Goal: Information Seeking & Learning: Check status

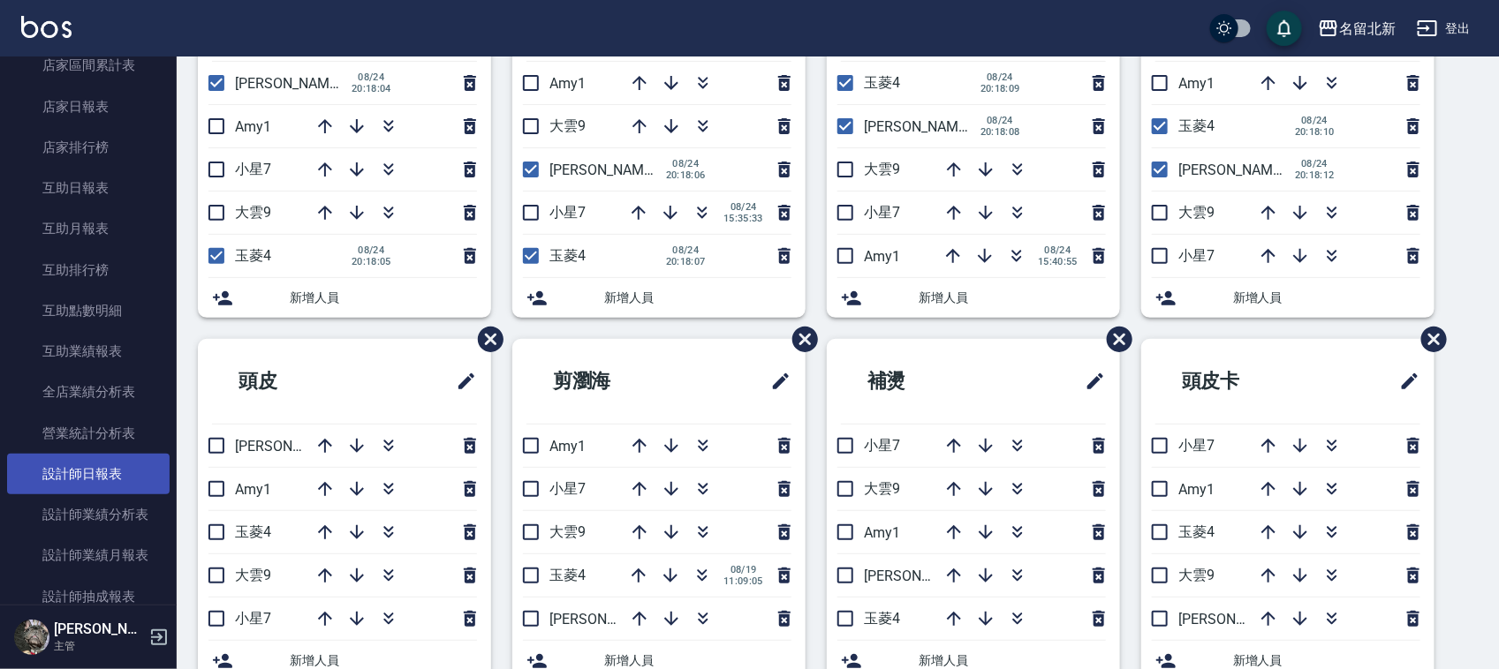
scroll to position [662, 0]
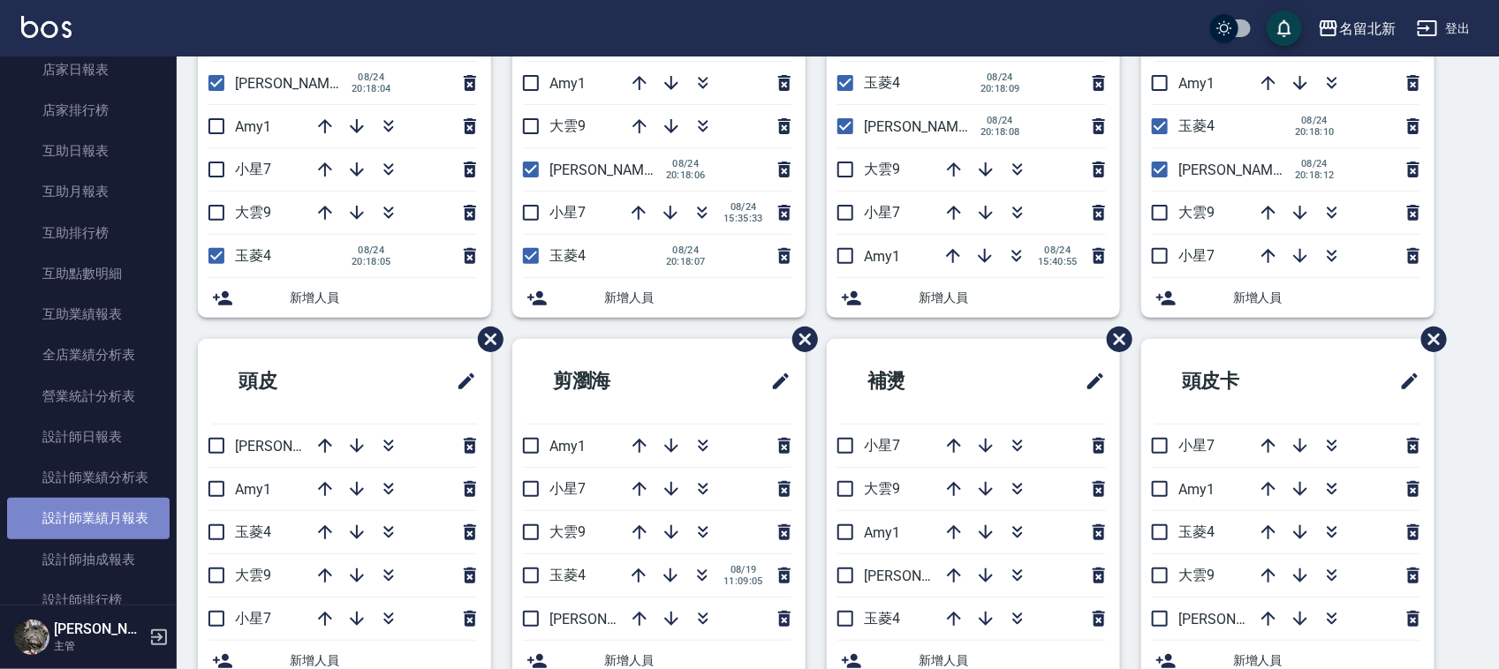
click at [110, 508] on link "設計師業績月報表" at bounding box center [88, 518] width 162 height 41
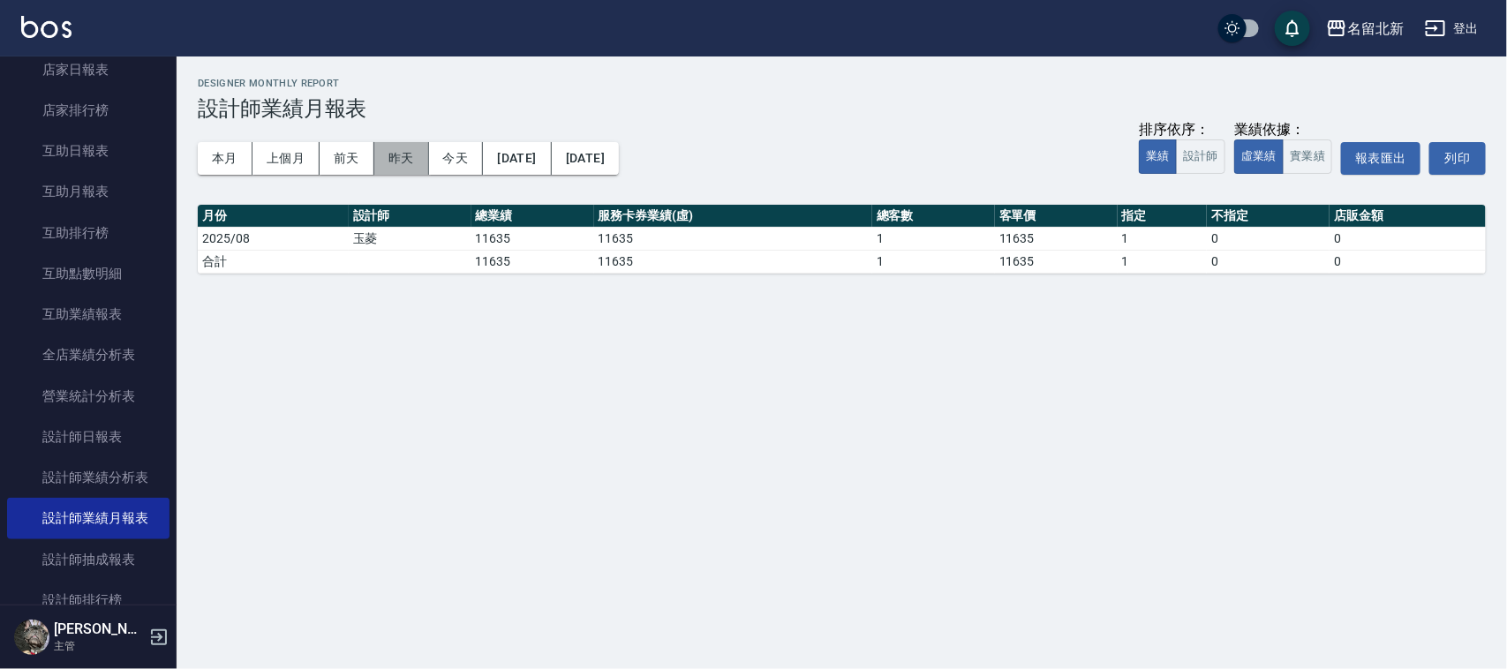
click at [406, 151] on button "昨天" at bounding box center [401, 158] width 55 height 33
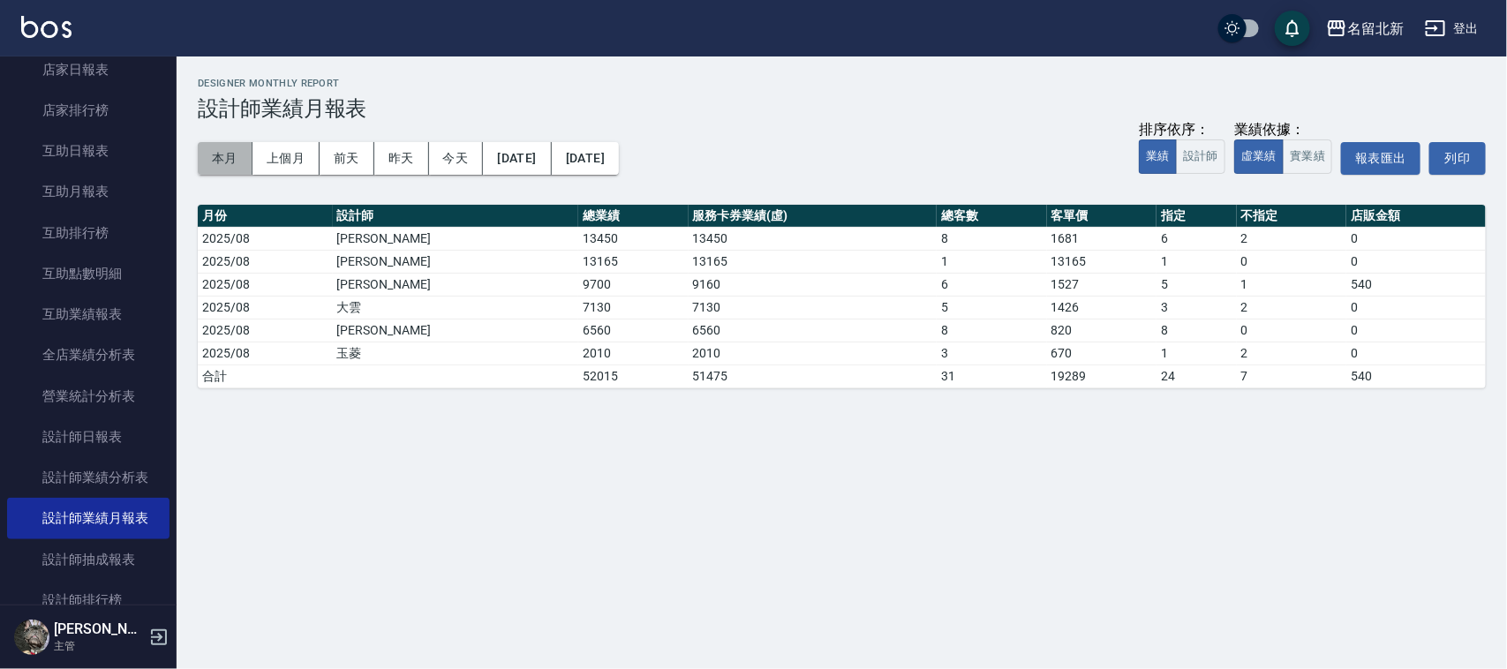
click at [219, 151] on button "本月" at bounding box center [225, 158] width 55 height 33
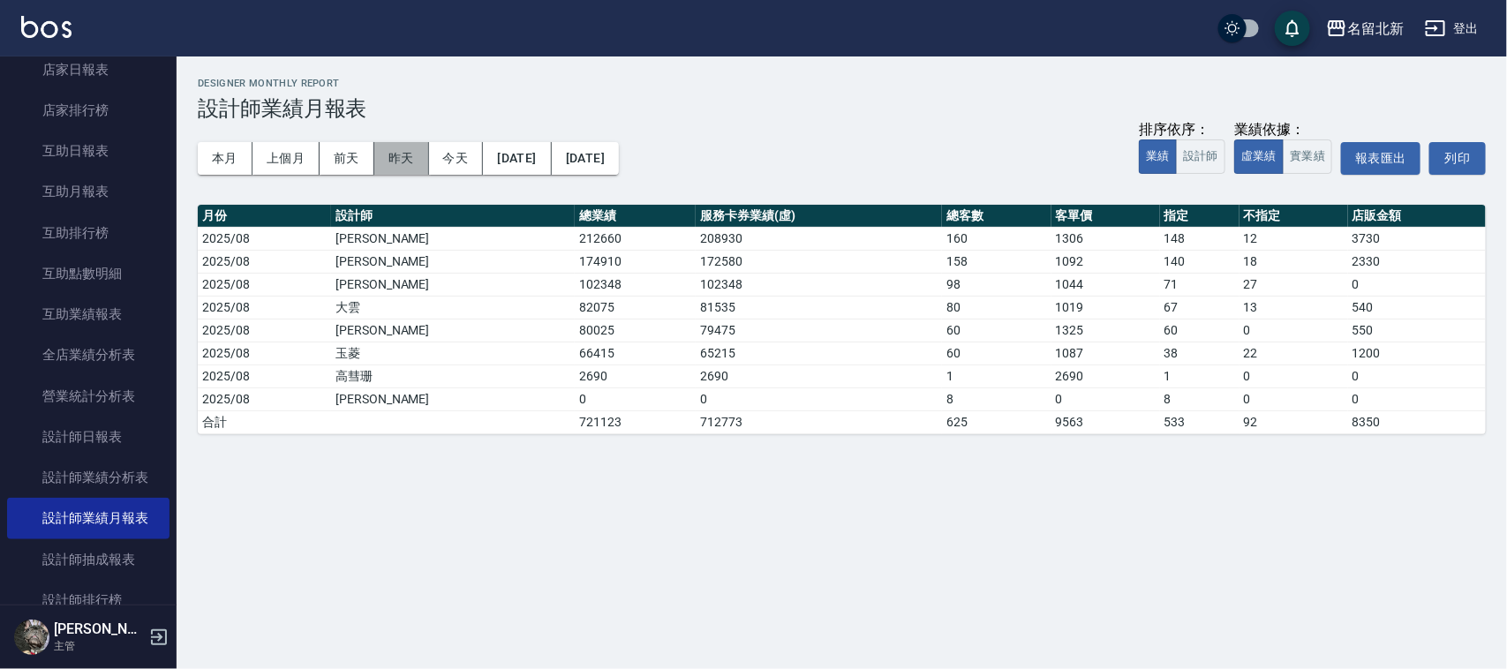
click at [403, 161] on button "昨天" at bounding box center [401, 158] width 55 height 33
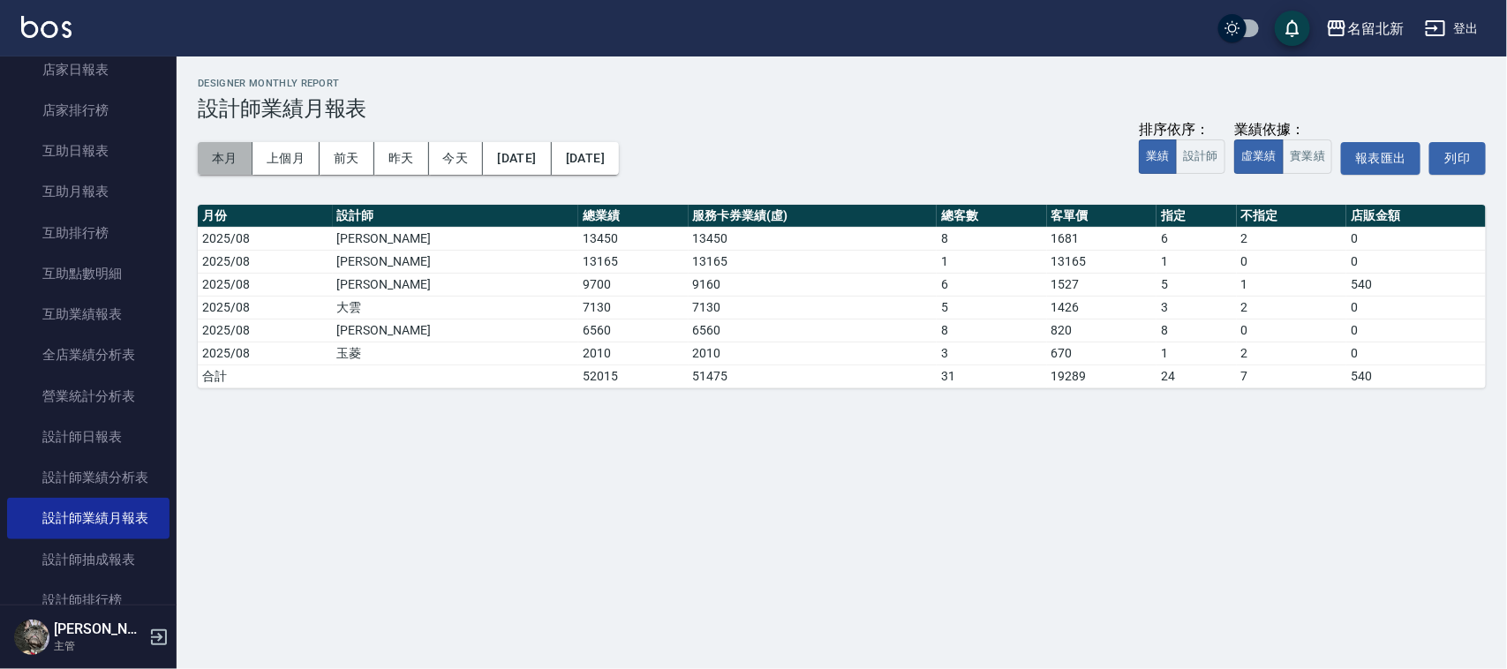
click at [230, 160] on button "本月" at bounding box center [225, 158] width 55 height 33
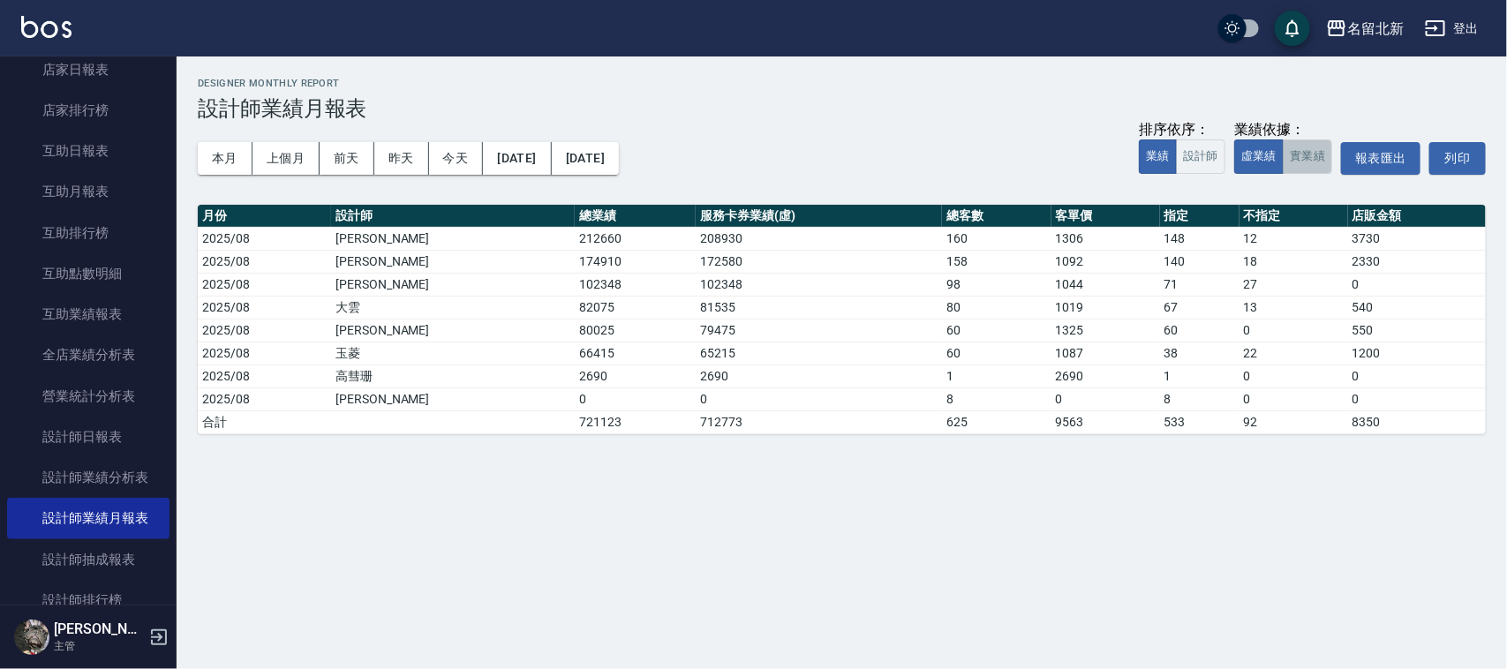
click at [1294, 155] on button "實業績" at bounding box center [1307, 157] width 49 height 34
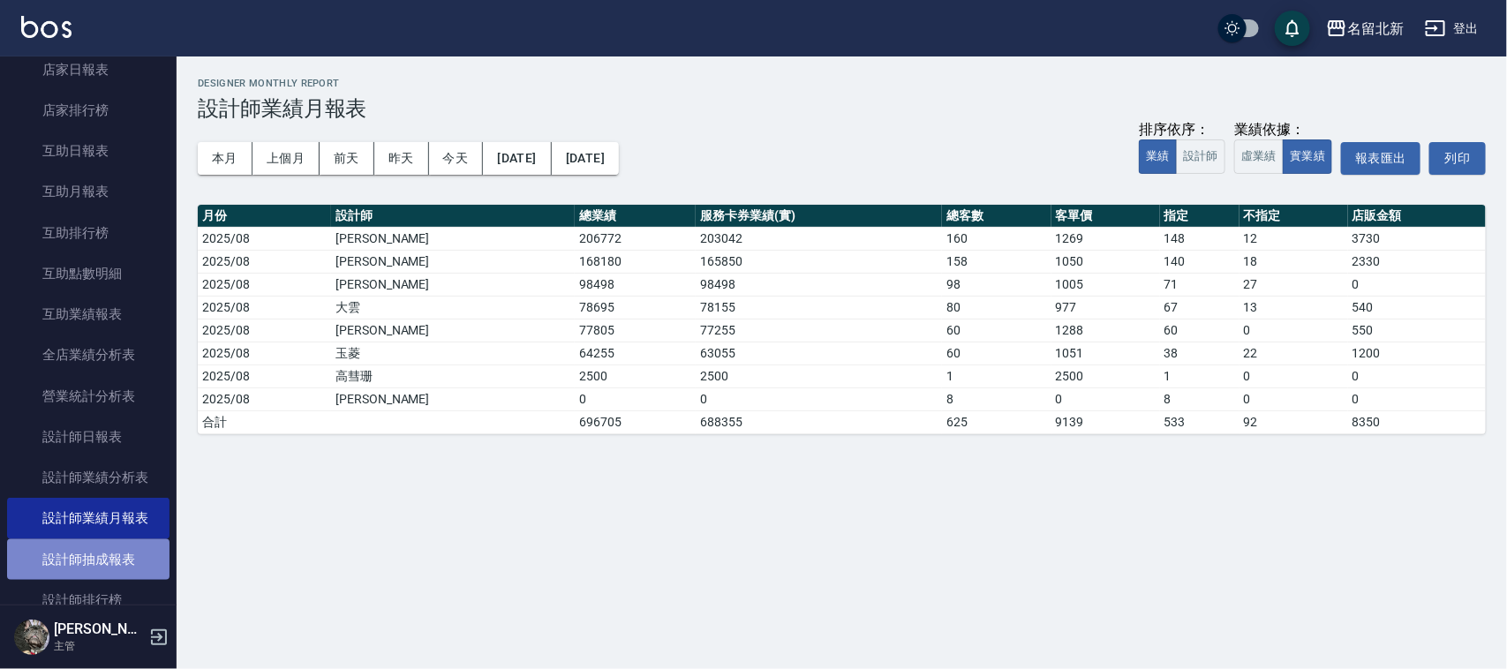
click at [90, 571] on link "設計師抽成報表" at bounding box center [88, 560] width 162 height 41
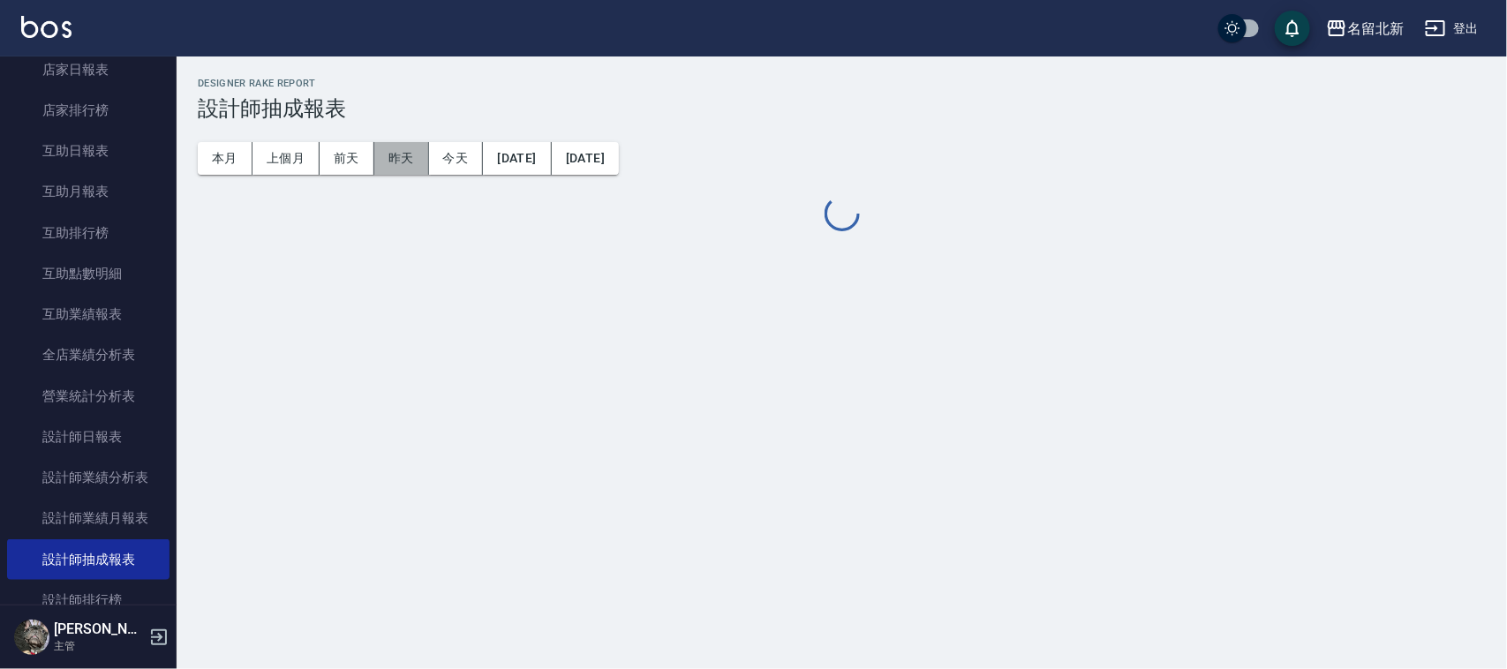
click at [394, 144] on button "昨天" at bounding box center [401, 158] width 55 height 33
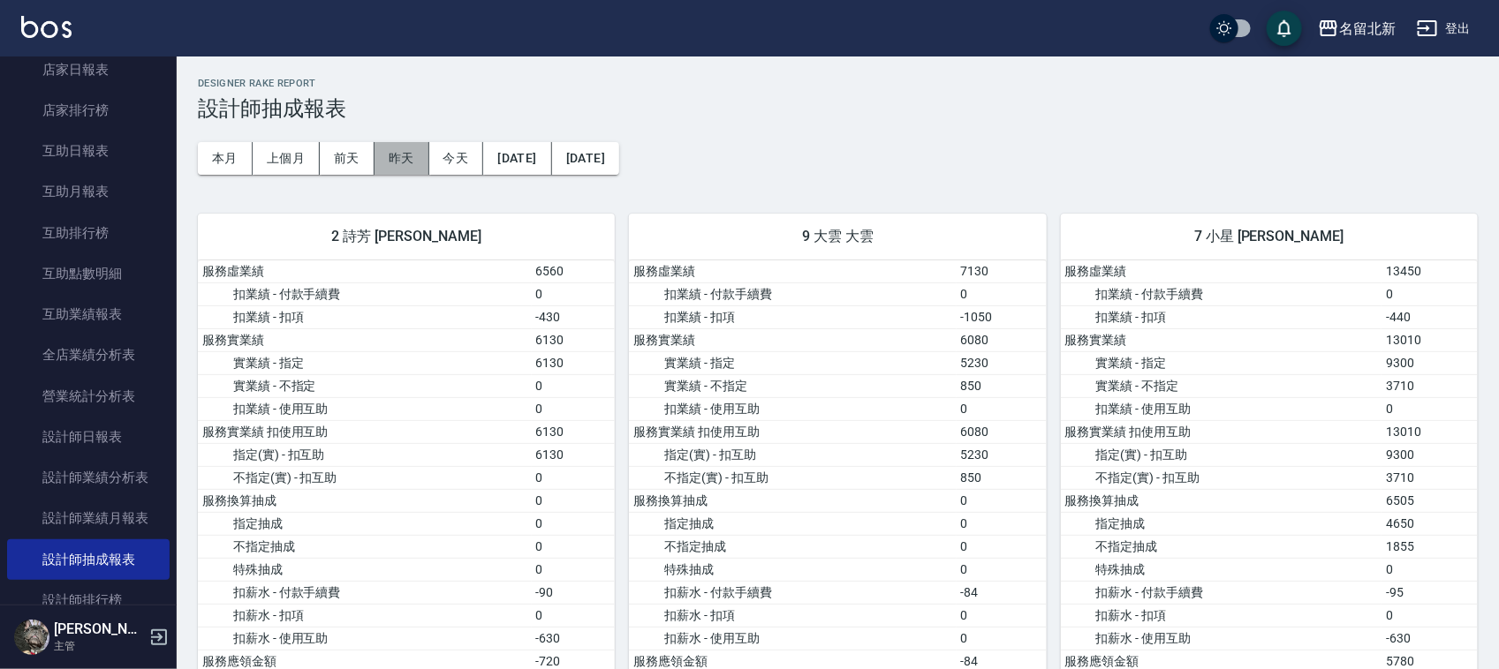
click at [397, 151] on button "昨天" at bounding box center [401, 158] width 55 height 33
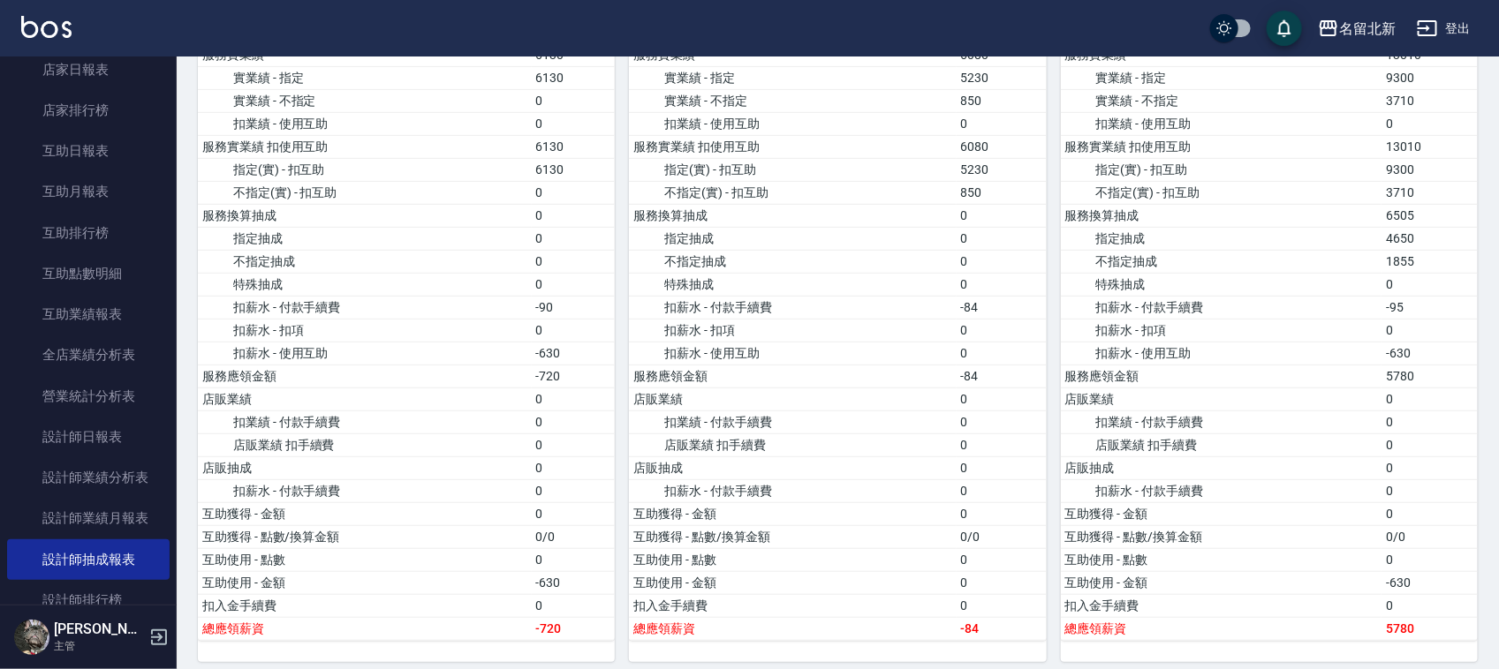
scroll to position [331, 0]
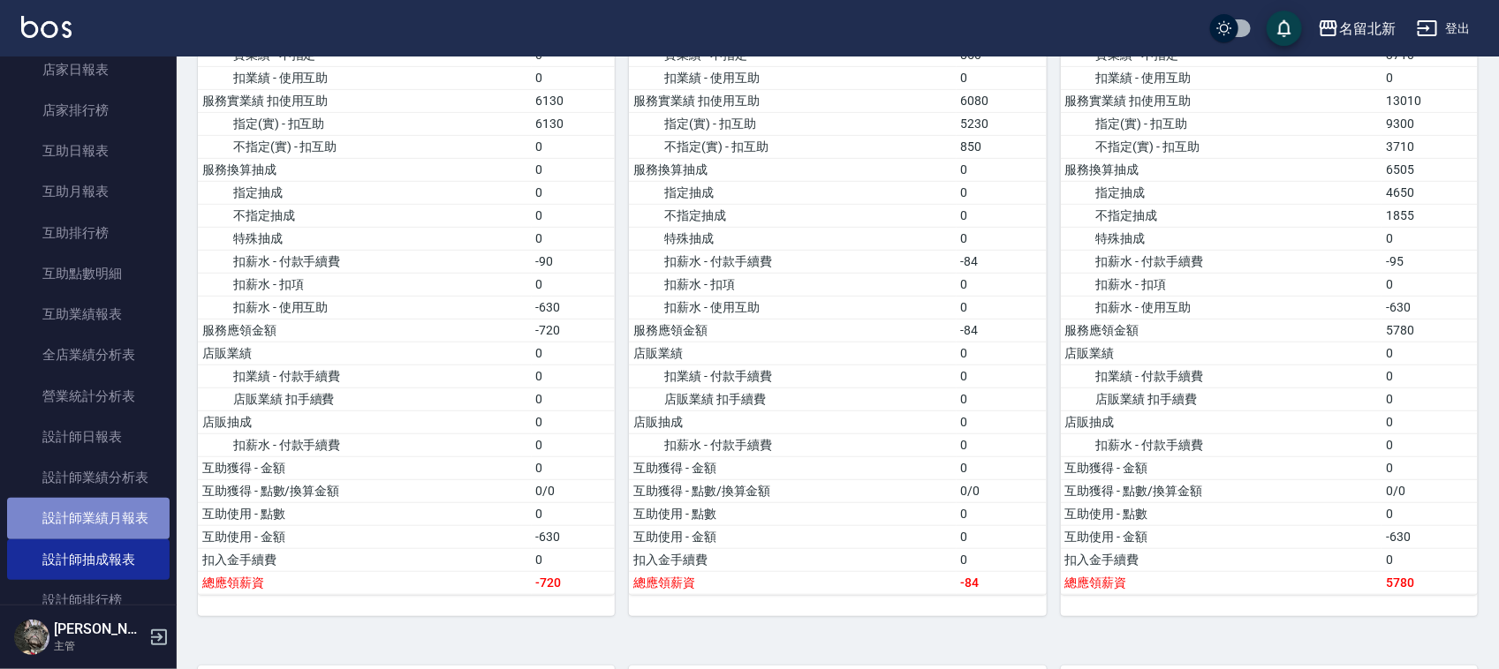
click at [115, 517] on link "設計師業績月報表" at bounding box center [88, 518] width 162 height 41
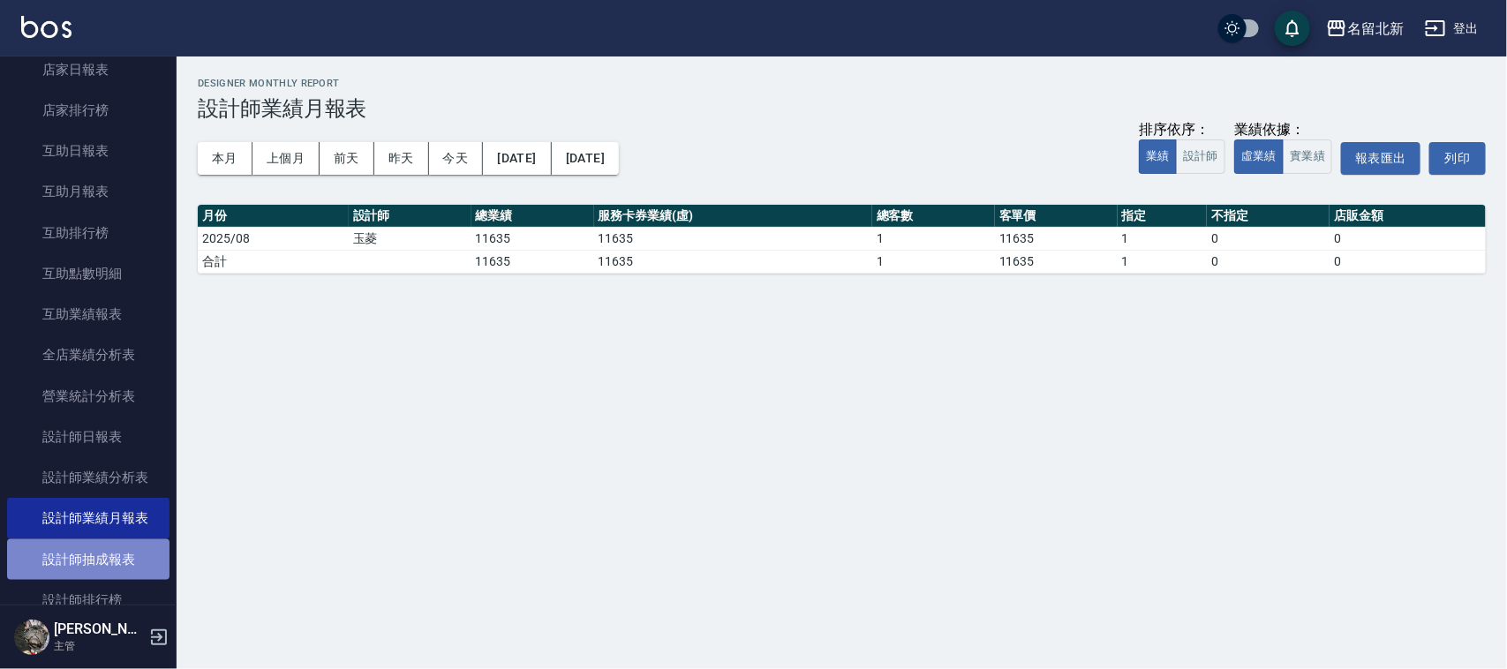
click at [104, 559] on link "設計師抽成報表" at bounding box center [88, 560] width 162 height 41
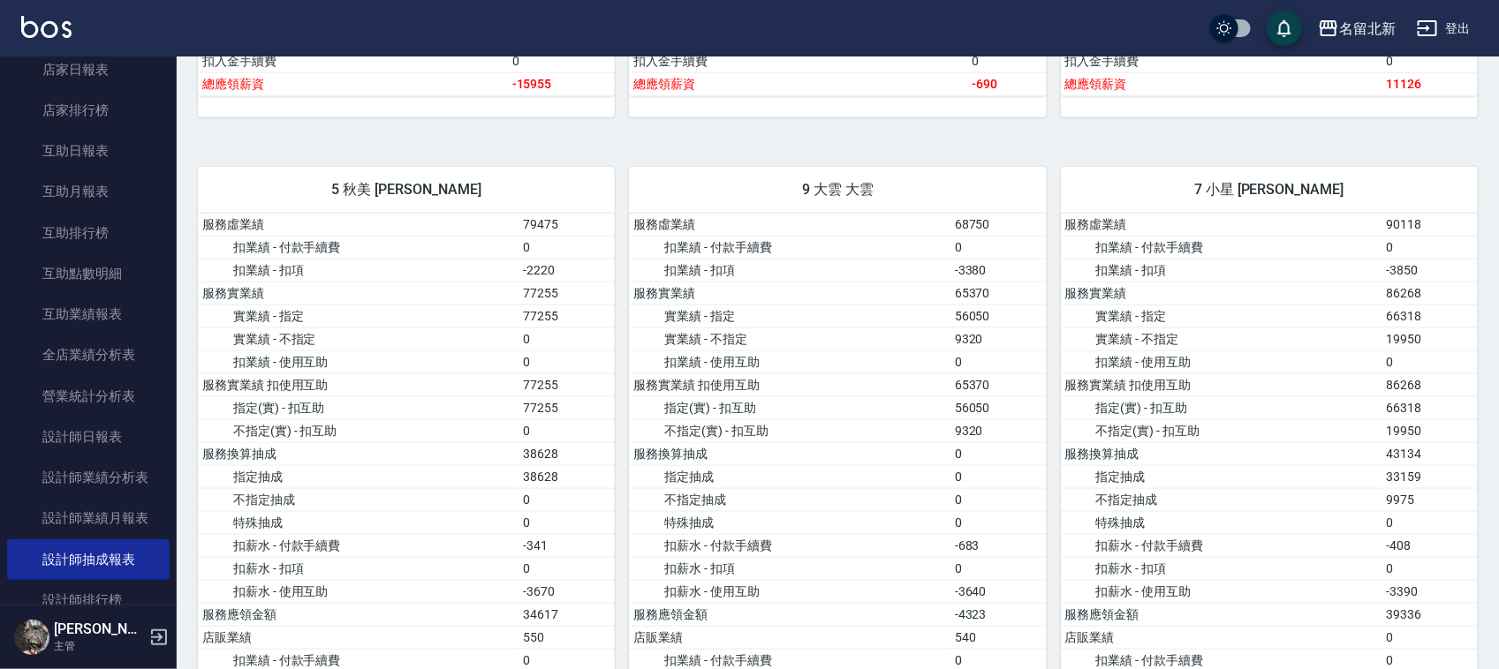
scroll to position [883, 0]
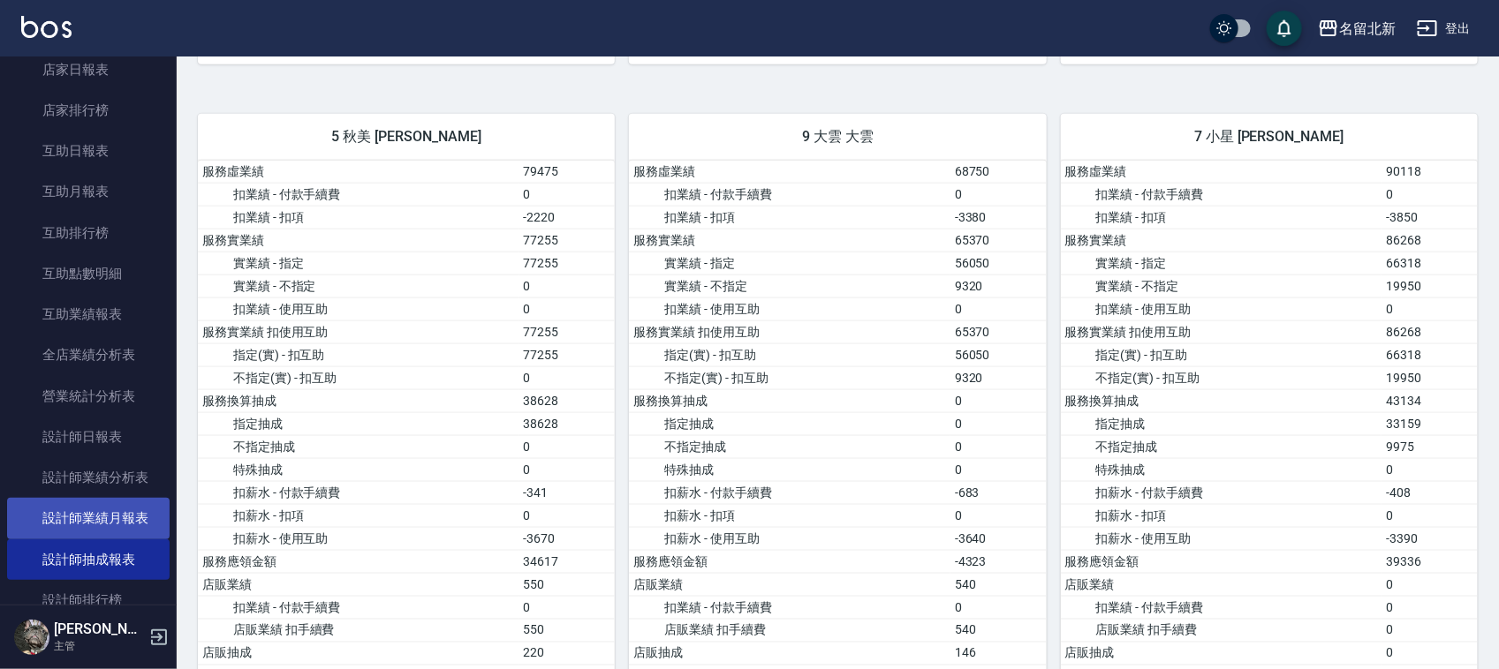
click at [115, 513] on link "設計師業績月報表" at bounding box center [88, 518] width 162 height 41
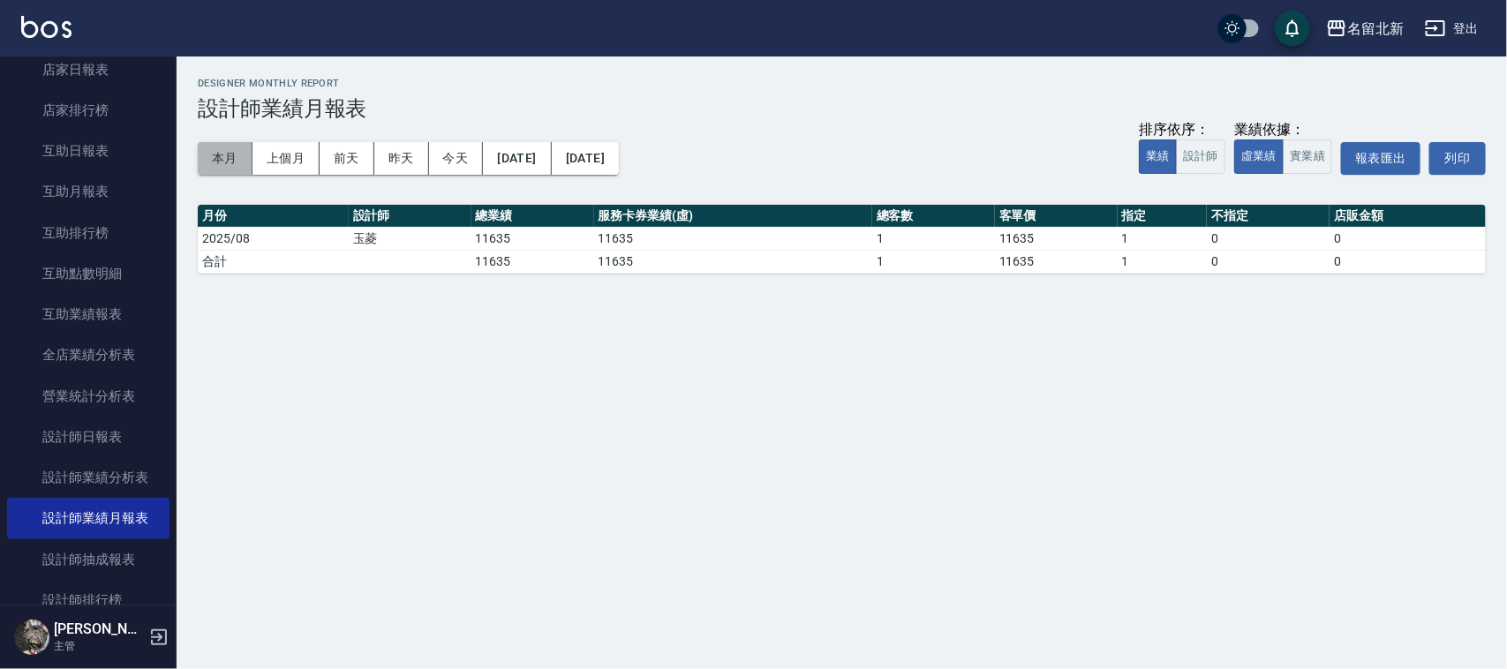
click at [225, 155] on button "本月" at bounding box center [225, 158] width 55 height 33
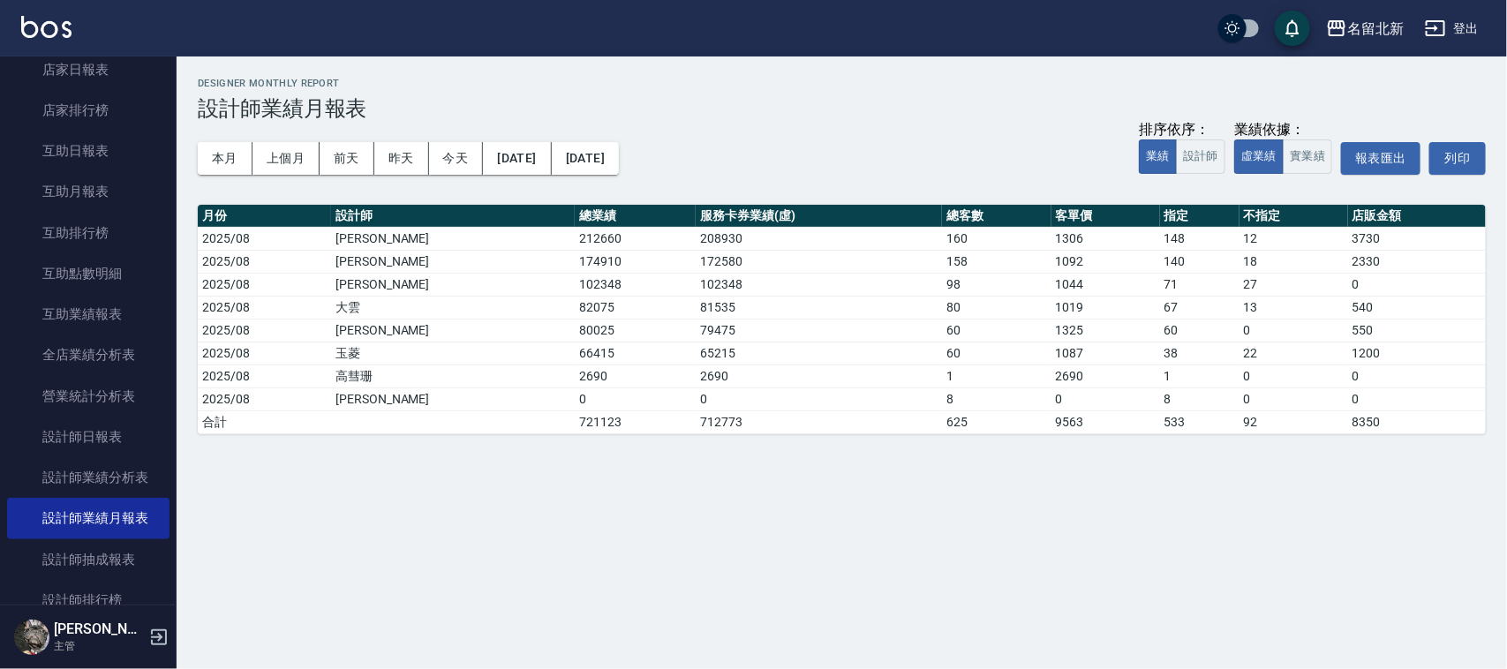
drag, startPoint x: 334, startPoint y: 663, endPoint x: 298, endPoint y: 643, distance: 41.5
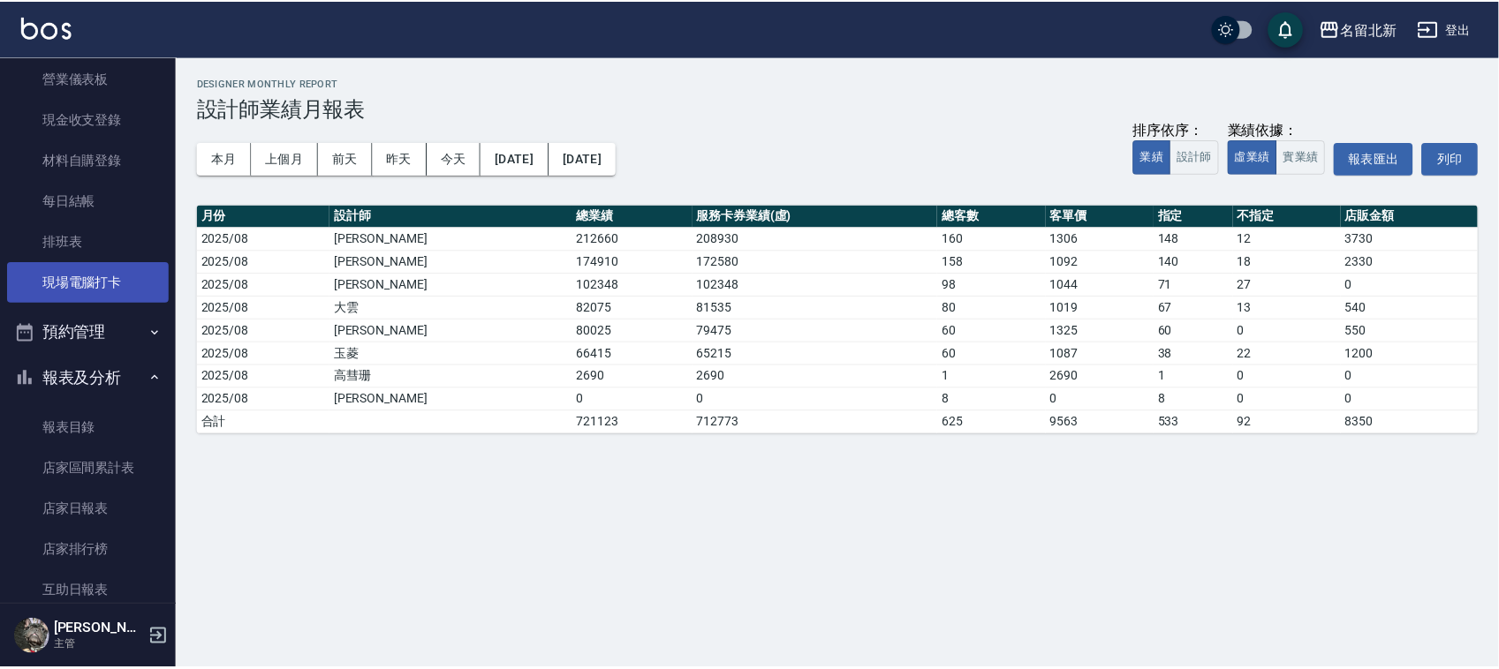
scroll to position [221, 0]
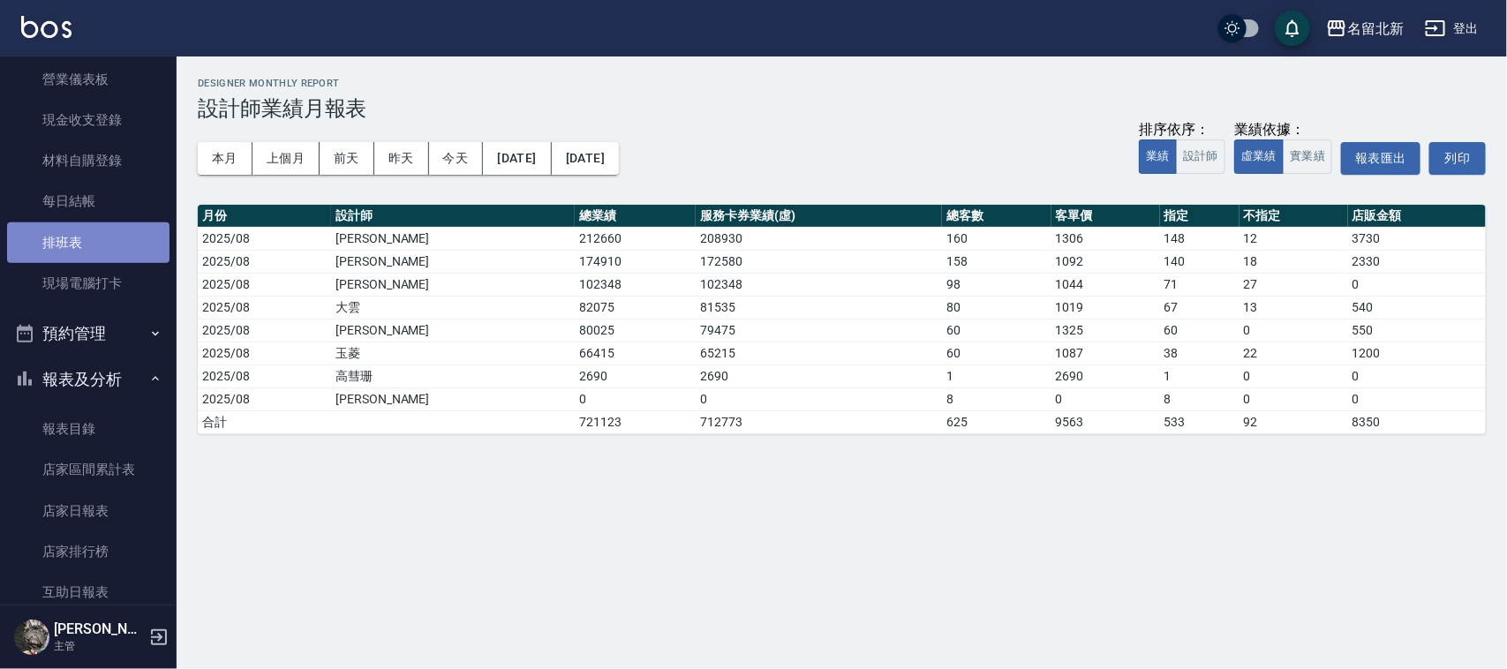
click at [87, 241] on link "排班表" at bounding box center [88, 243] width 162 height 41
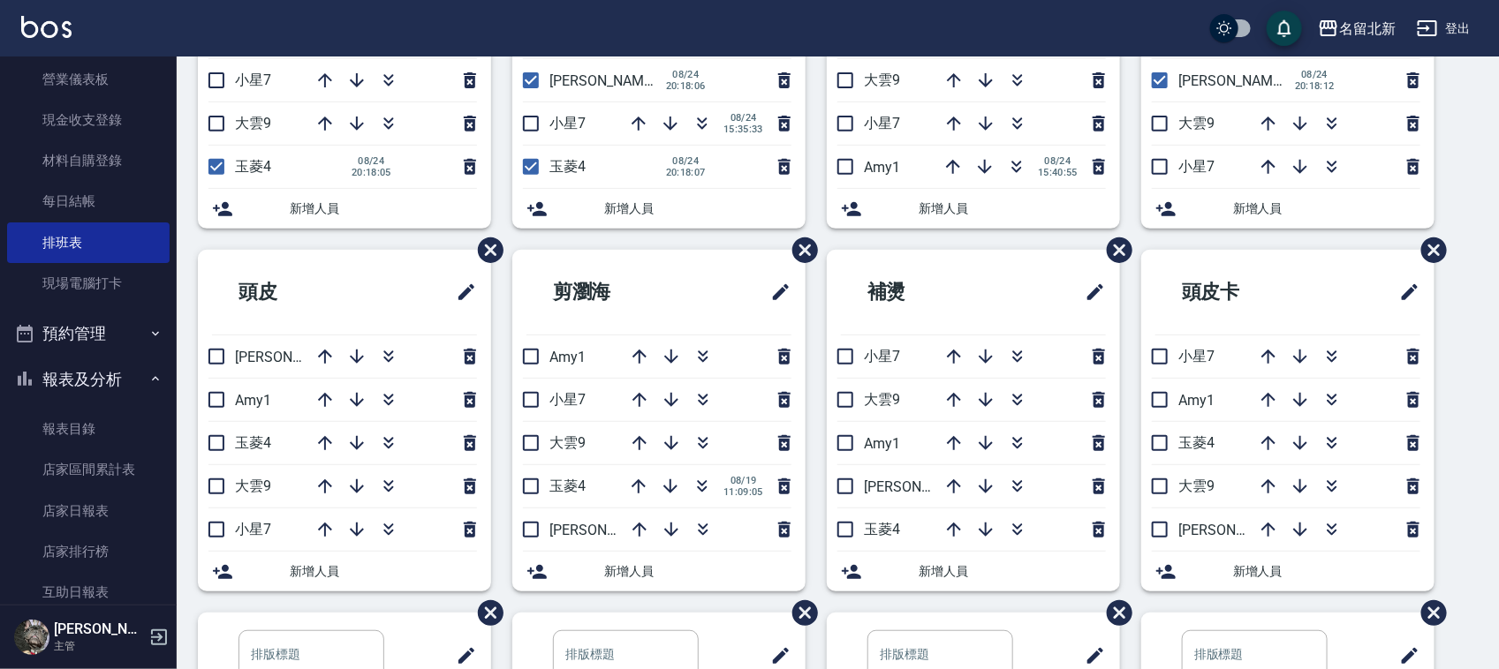
scroll to position [257, 0]
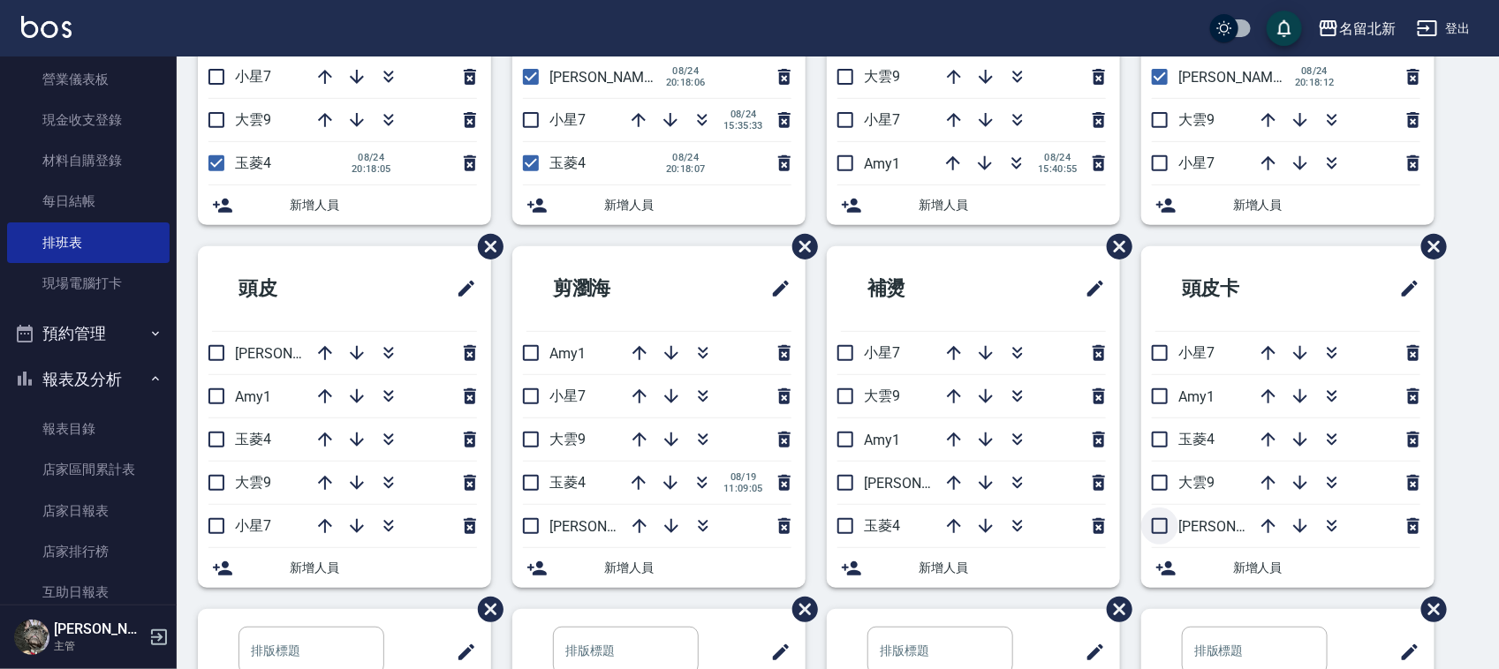
click at [1163, 532] on input "checkbox" at bounding box center [1159, 526] width 37 height 37
checkbox input "true"
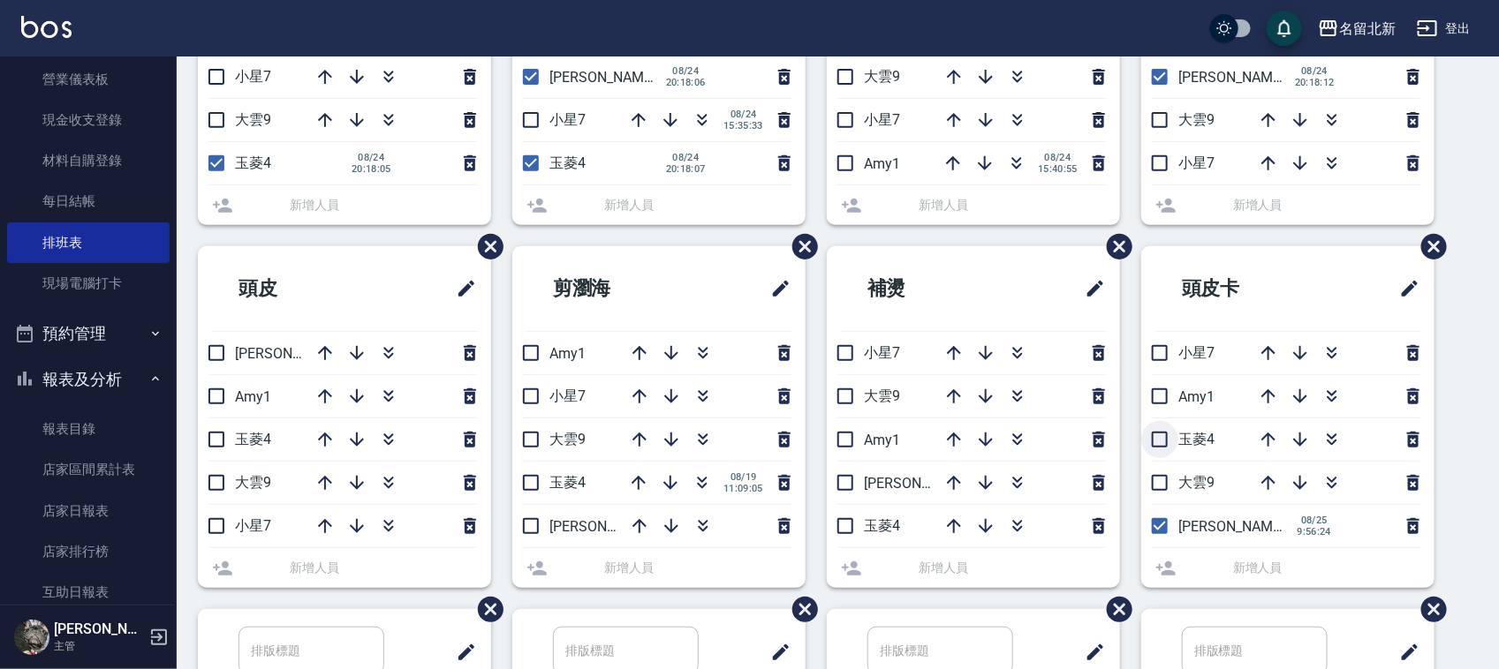
click at [1151, 444] on input "checkbox" at bounding box center [1159, 439] width 37 height 37
checkbox input "true"
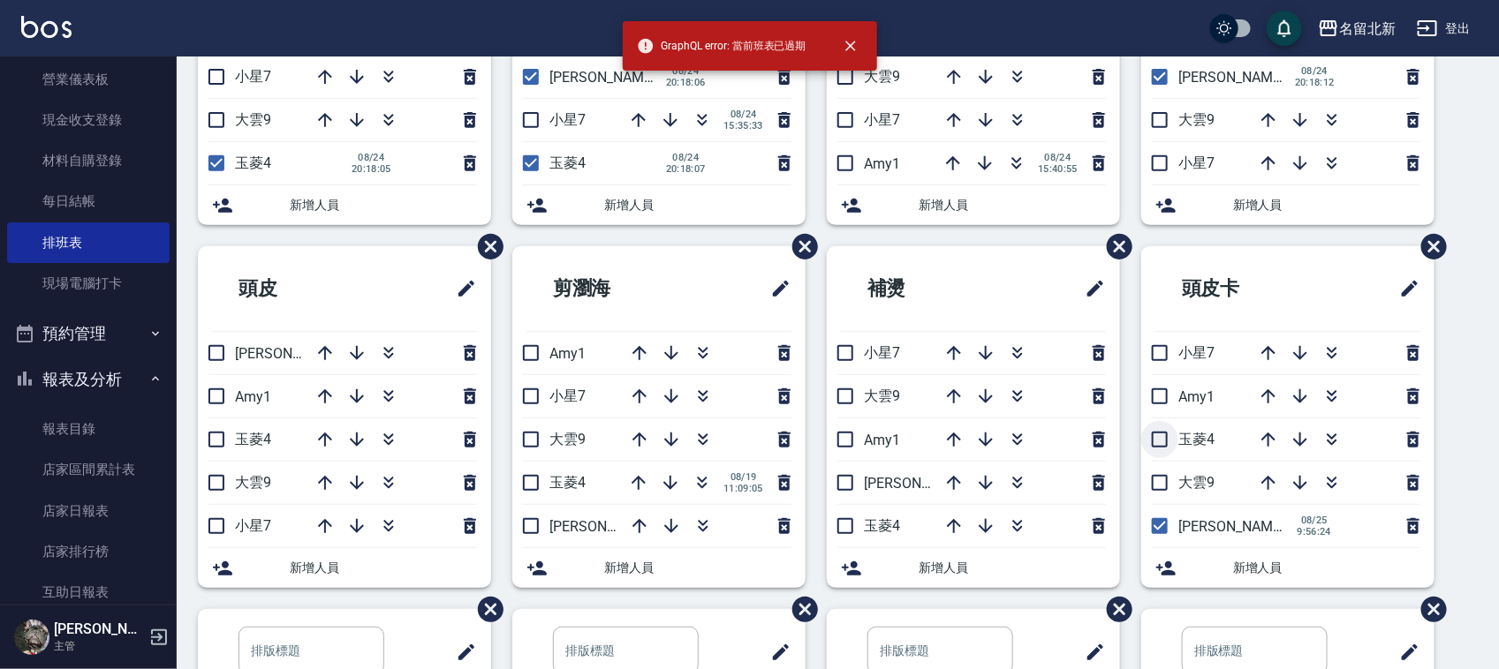
drag, startPoint x: 1155, startPoint y: 438, endPoint x: 1024, endPoint y: 549, distance: 171.6
click at [1153, 442] on input "checkbox" at bounding box center [1159, 439] width 37 height 37
checkbox input "true"
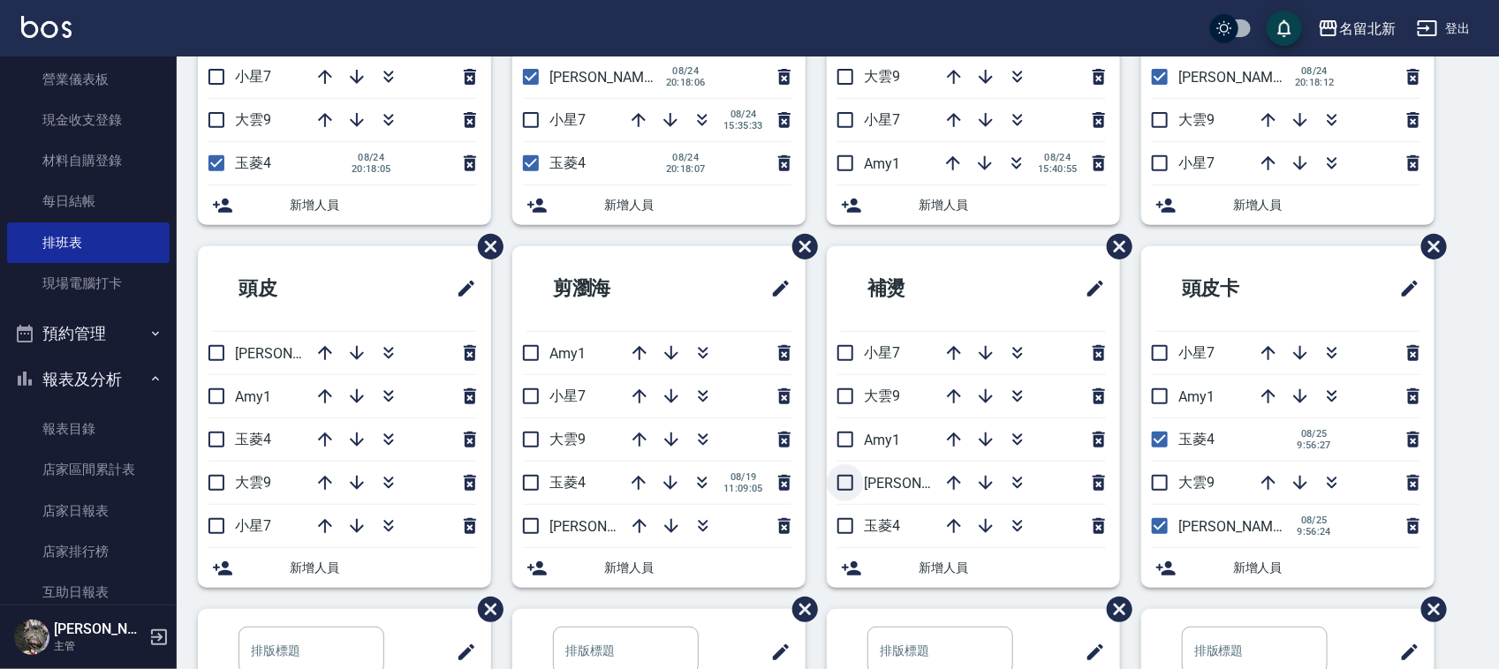
click at [854, 481] on input "checkbox" at bounding box center [845, 482] width 37 height 37
checkbox input "true"
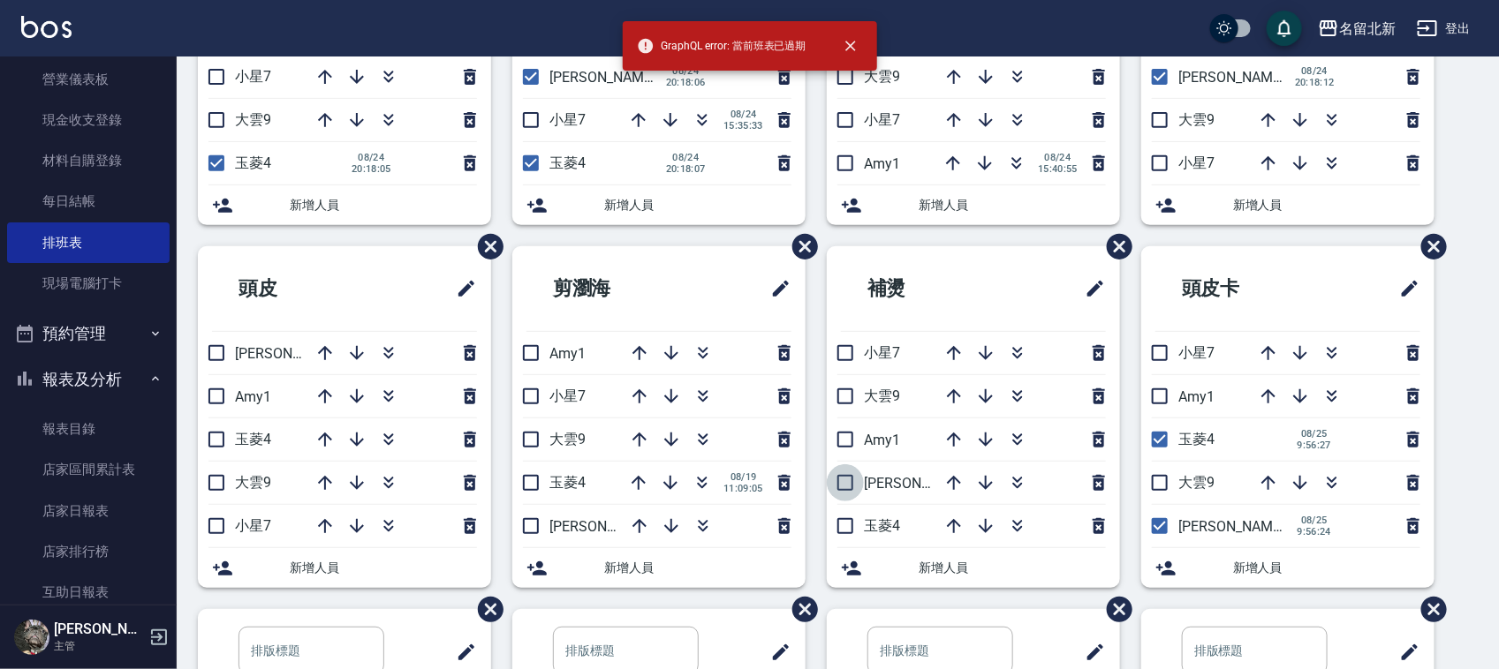
drag, startPoint x: 857, startPoint y: 484, endPoint x: 855, endPoint y: 541, distance: 57.4
click at [857, 490] on input "checkbox" at bounding box center [845, 482] width 37 height 37
checkbox input "true"
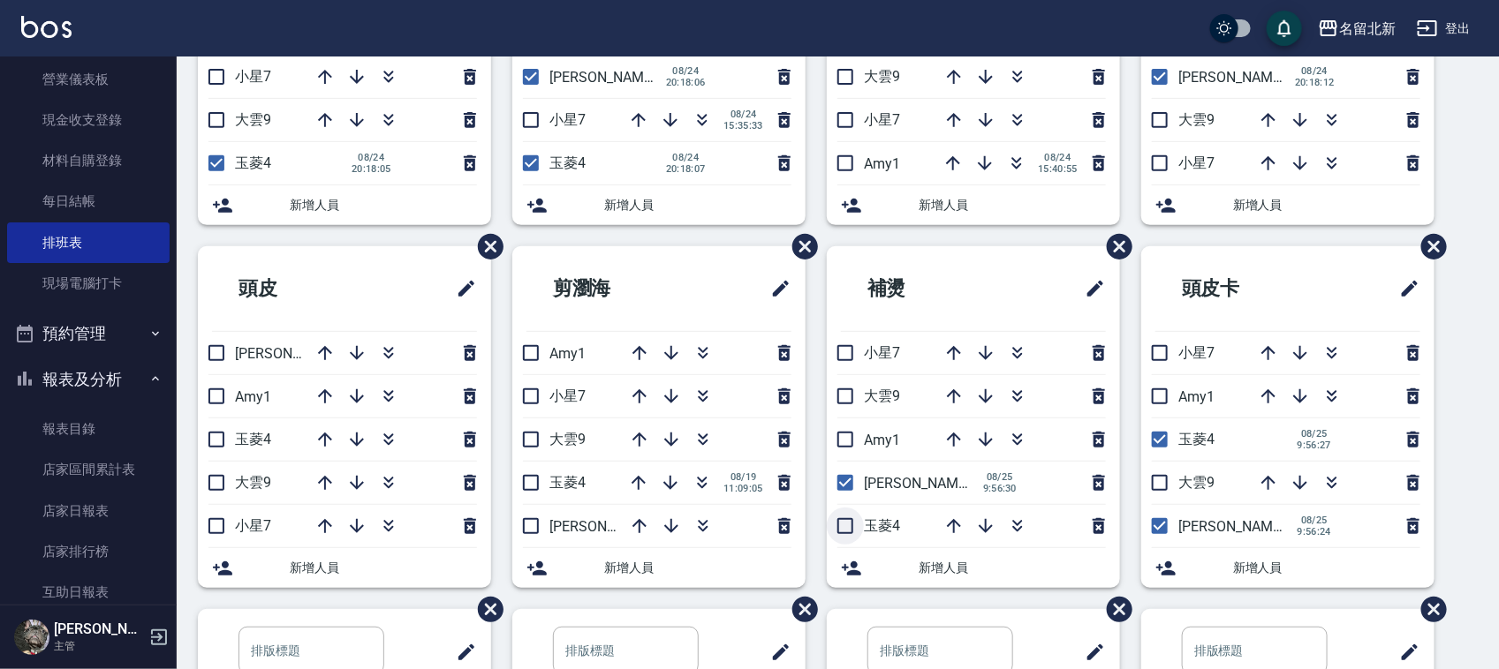
click at [849, 526] on input "checkbox" at bounding box center [845, 526] width 37 height 37
checkbox input "true"
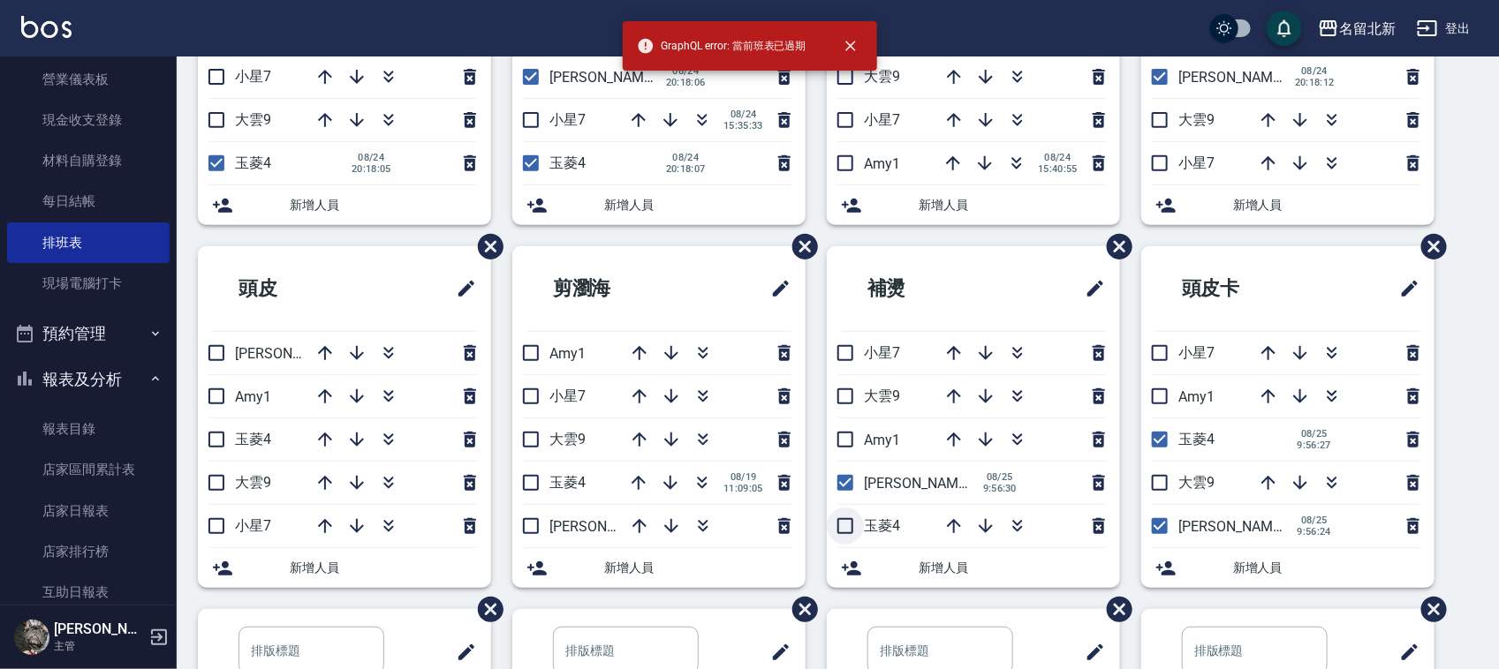
click at [843, 528] on input "checkbox" at bounding box center [845, 526] width 37 height 37
checkbox input "true"
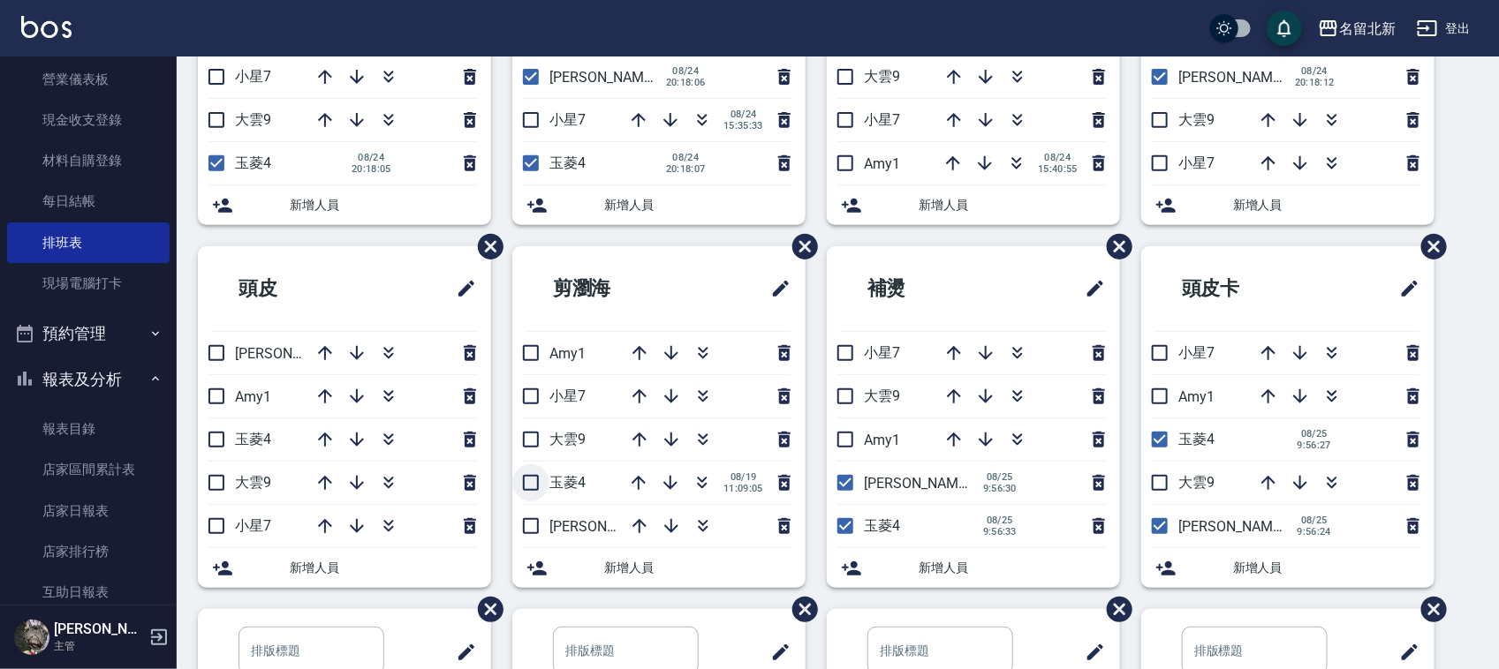
click at [537, 484] on input "checkbox" at bounding box center [530, 482] width 37 height 37
checkbox input "true"
click at [532, 487] on input "checkbox" at bounding box center [530, 482] width 37 height 37
checkbox input "true"
drag, startPoint x: 532, startPoint y: 522, endPoint x: 522, endPoint y: 532, distance: 14.4
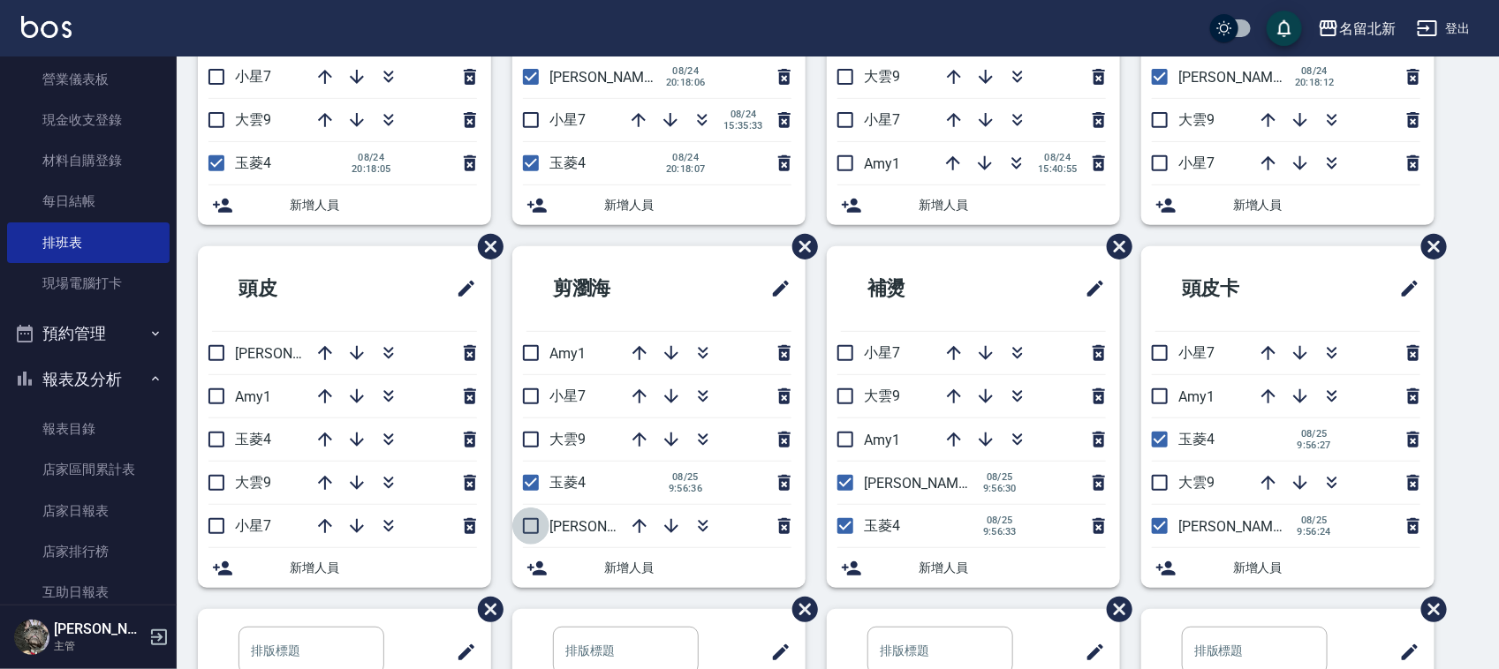
click at [531, 524] on input "checkbox" at bounding box center [530, 526] width 37 height 37
checkbox input "true"
click at [539, 521] on input "checkbox" at bounding box center [530, 526] width 37 height 37
checkbox input "true"
click at [214, 358] on input "checkbox" at bounding box center [216, 353] width 37 height 37
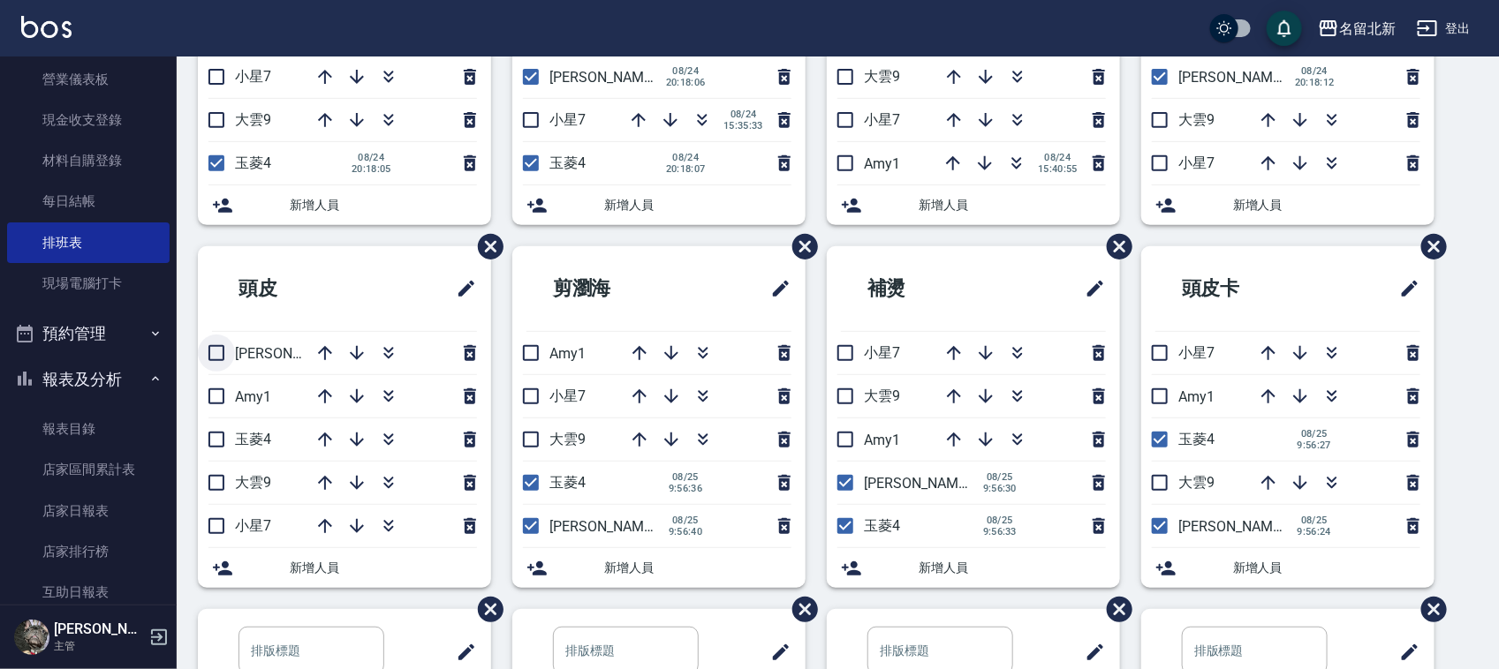
checkbox input "true"
drag, startPoint x: 222, startPoint y: 354, endPoint x: 227, endPoint y: 411, distance: 57.6
click at [221, 358] on input "checkbox" at bounding box center [216, 353] width 37 height 37
checkbox input "true"
click at [221, 451] on input "checkbox" at bounding box center [216, 439] width 37 height 37
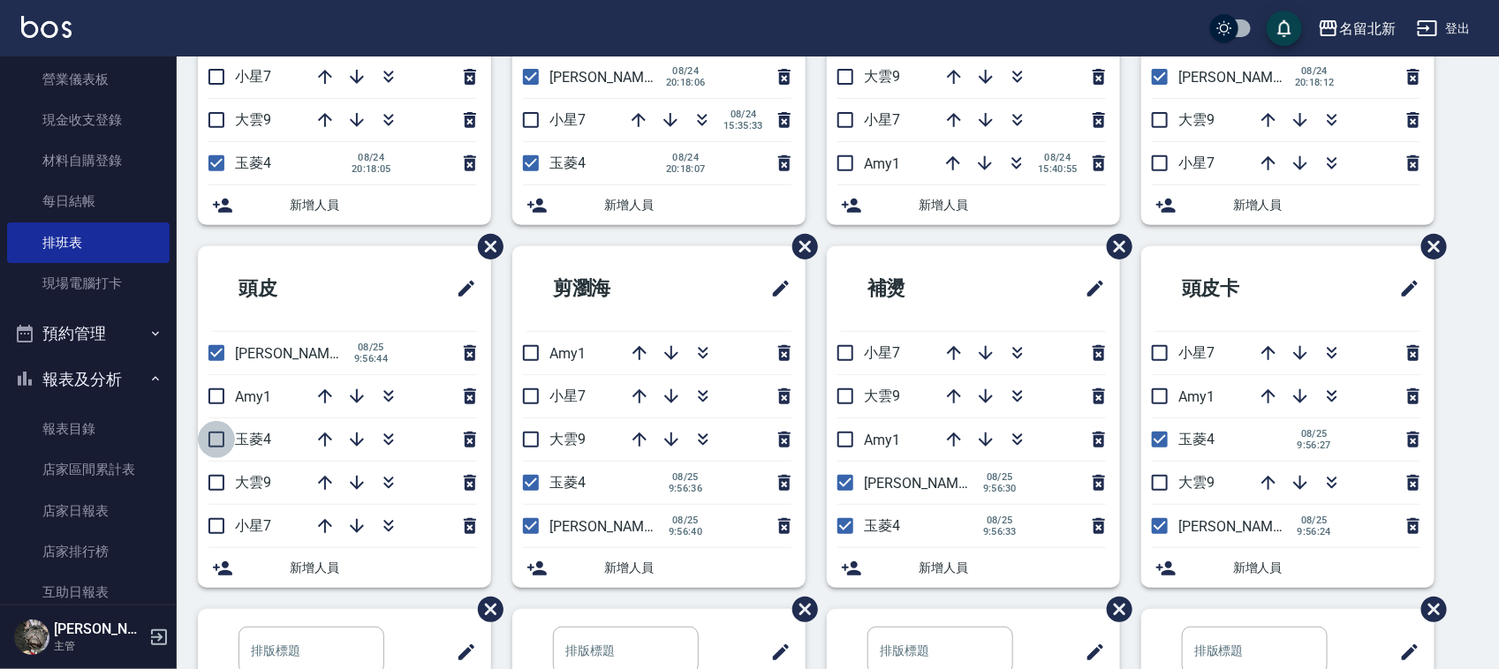
checkbox input "true"
drag, startPoint x: 209, startPoint y: 444, endPoint x: 216, endPoint y: 483, distance: 39.5
click at [204, 449] on input "checkbox" at bounding box center [216, 439] width 37 height 37
checkbox input "true"
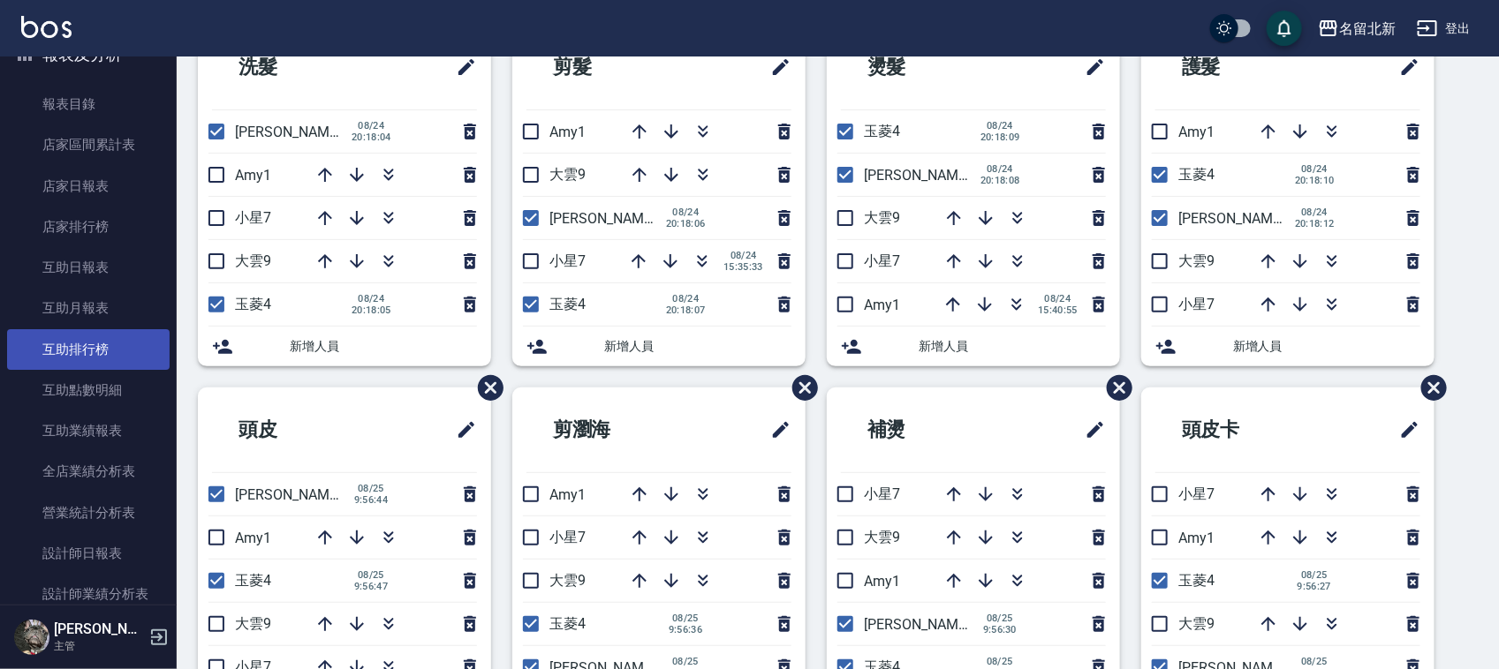
scroll to position [552, 0]
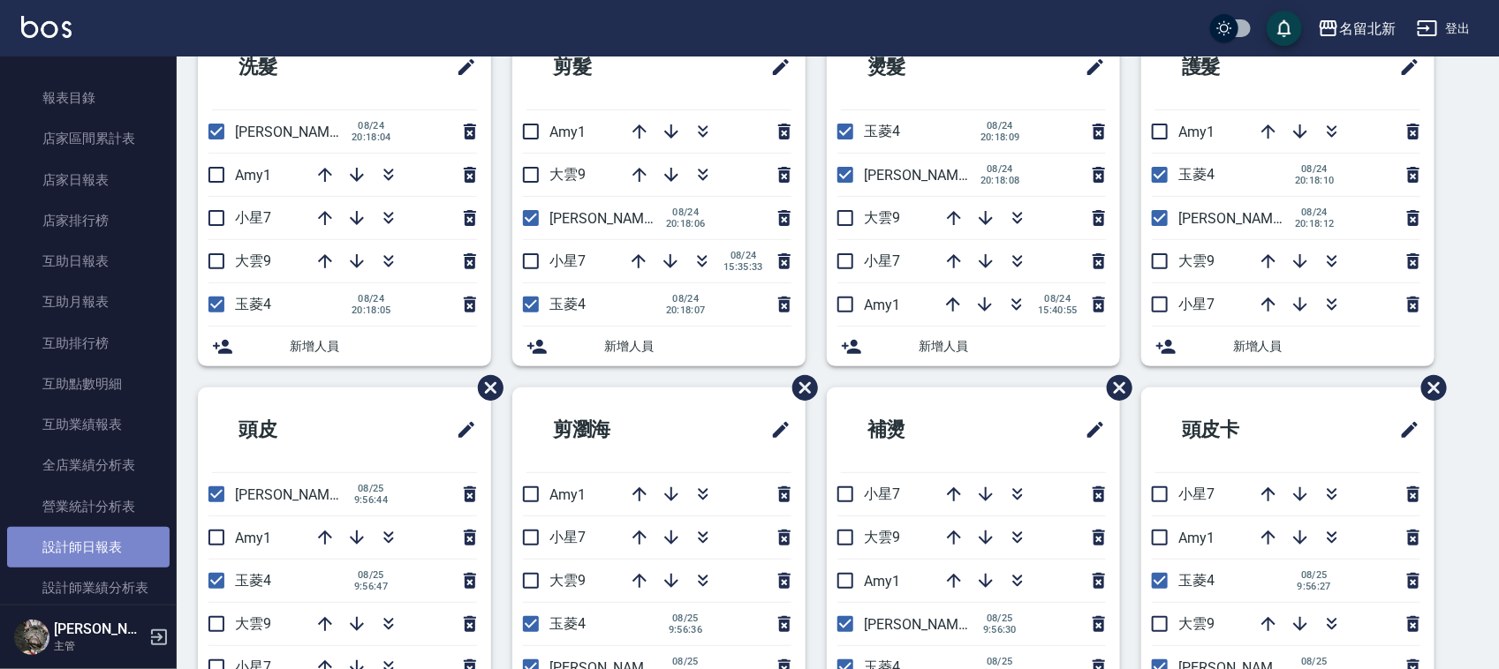
click at [110, 544] on link "設計師日報表" at bounding box center [88, 547] width 162 height 41
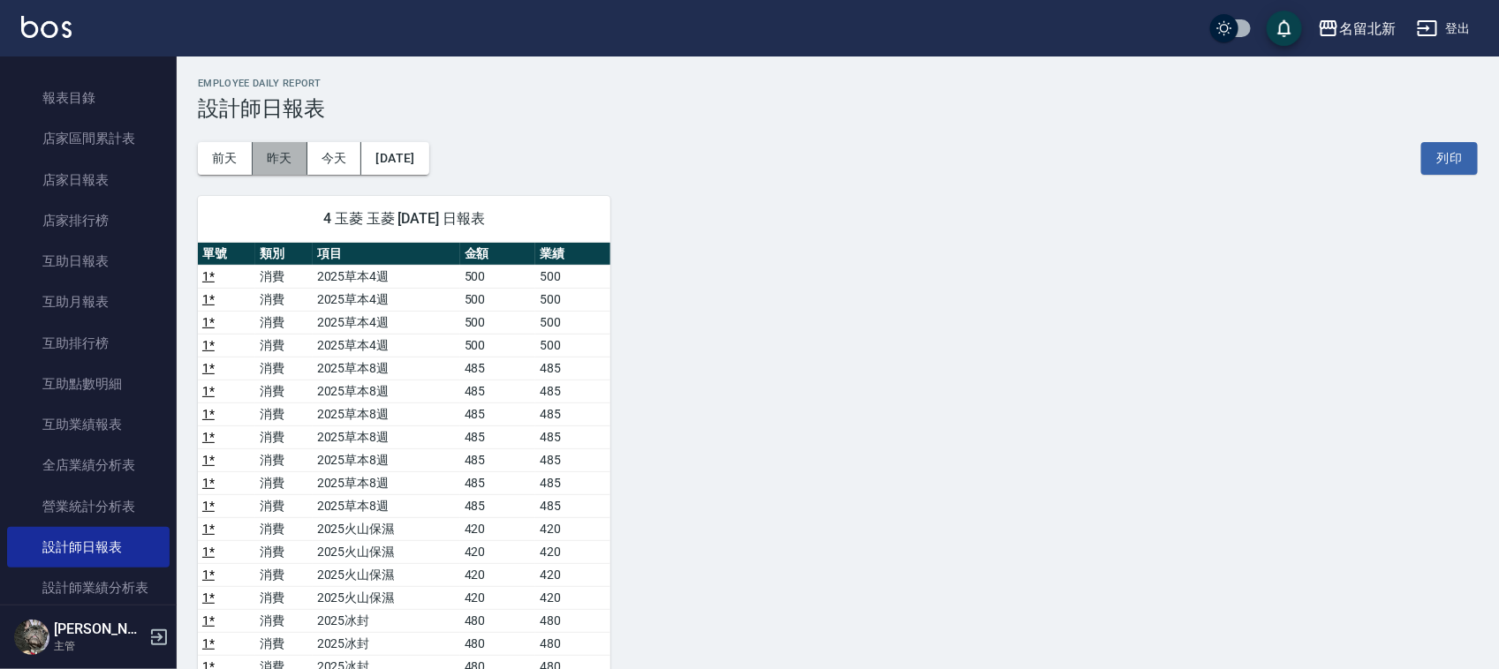
click at [271, 165] on button "昨天" at bounding box center [280, 158] width 55 height 33
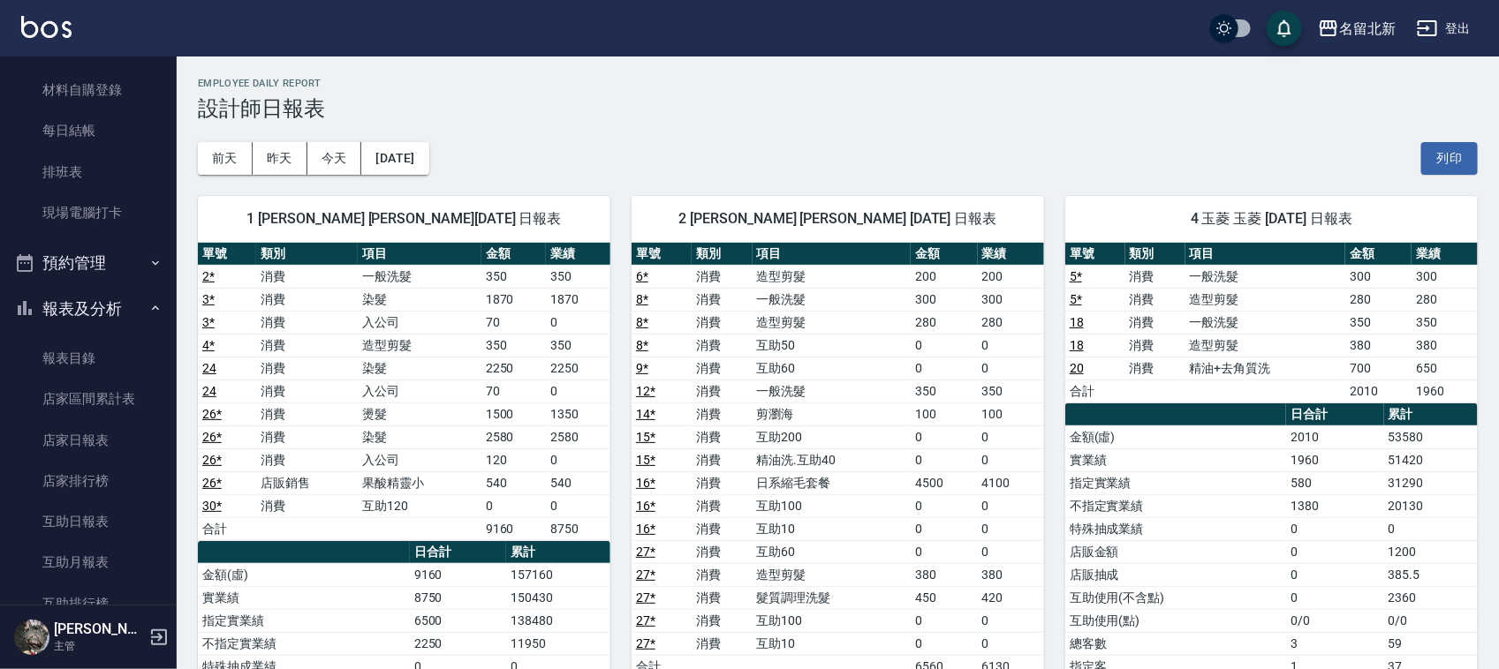
scroll to position [115, 0]
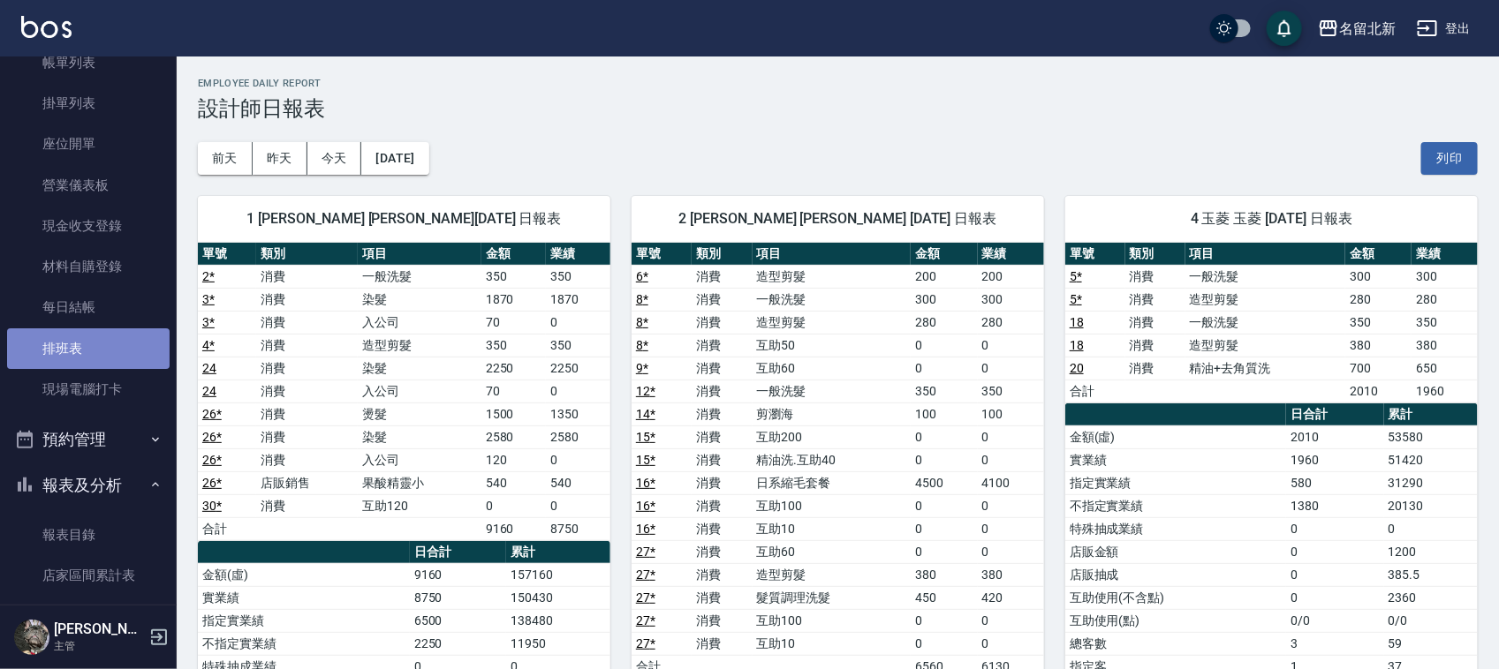
click at [89, 337] on link "排班表" at bounding box center [88, 348] width 162 height 41
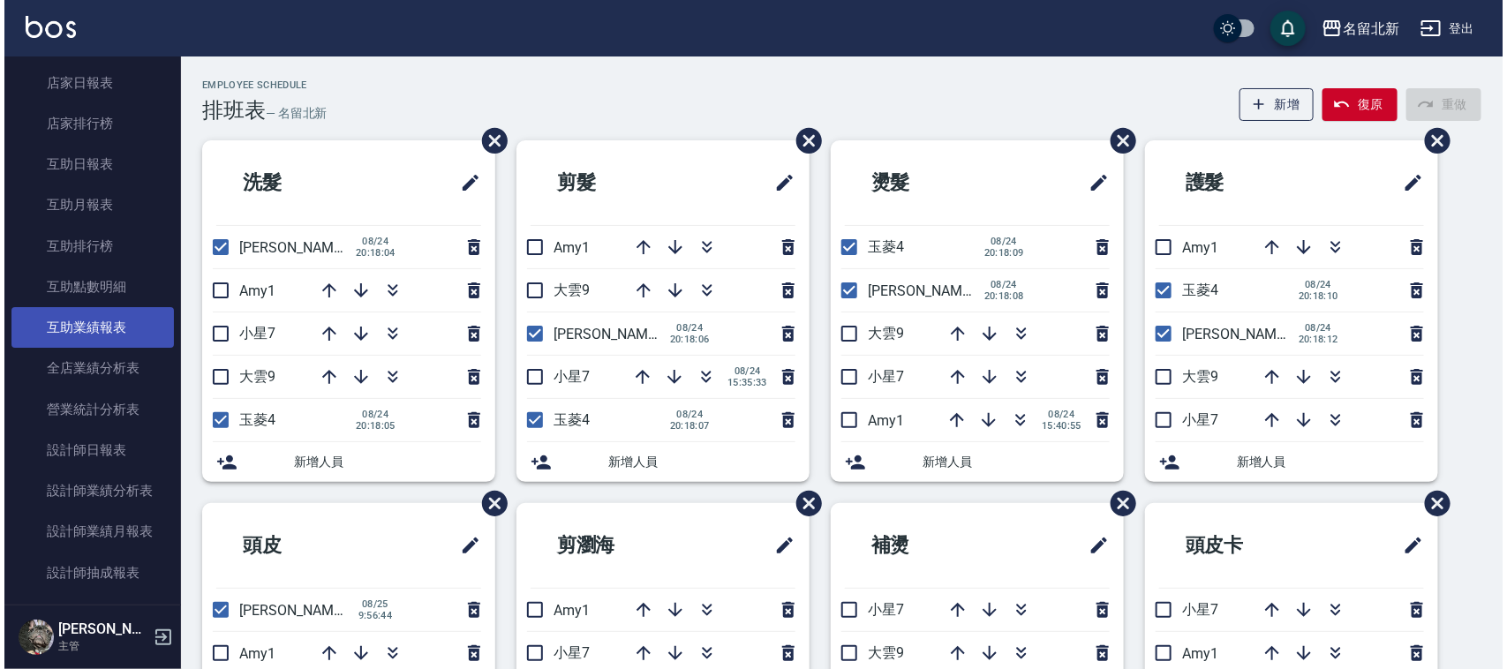
scroll to position [667, 0]
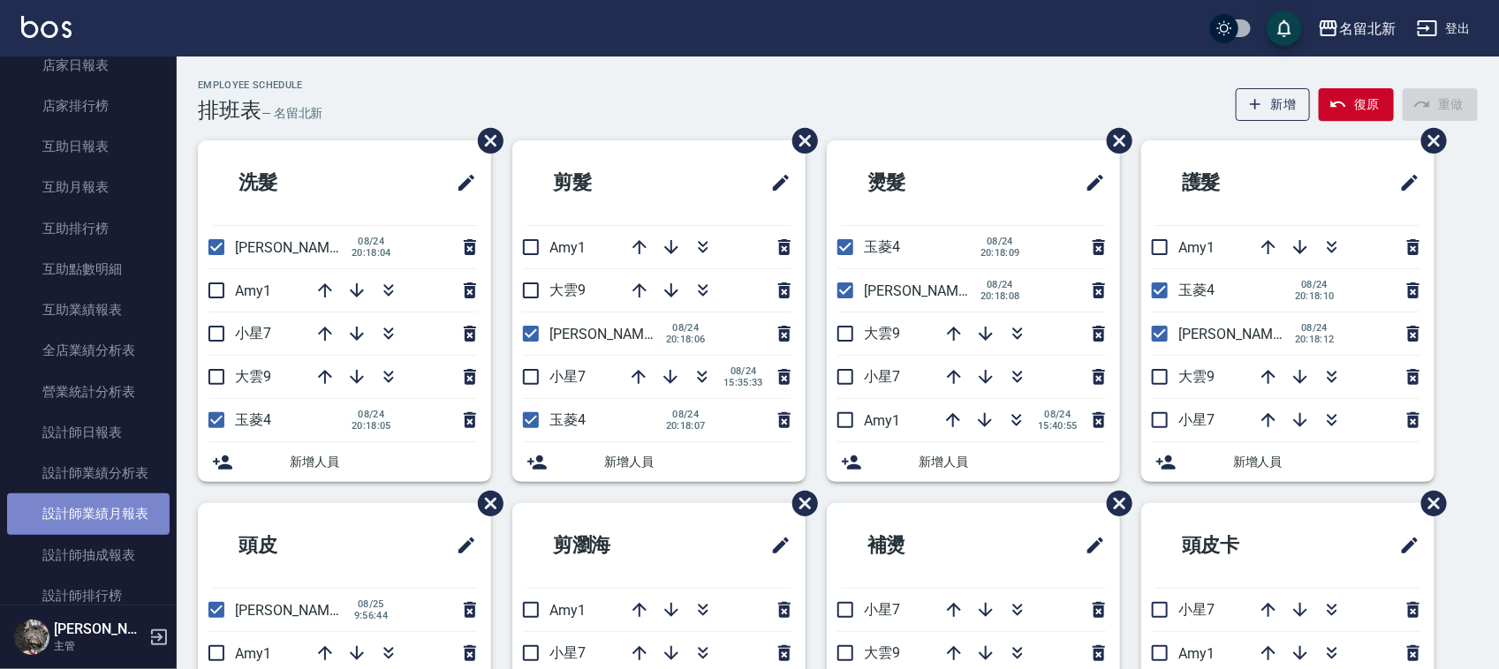
click at [124, 518] on link "設計師業績月報表" at bounding box center [88, 514] width 162 height 41
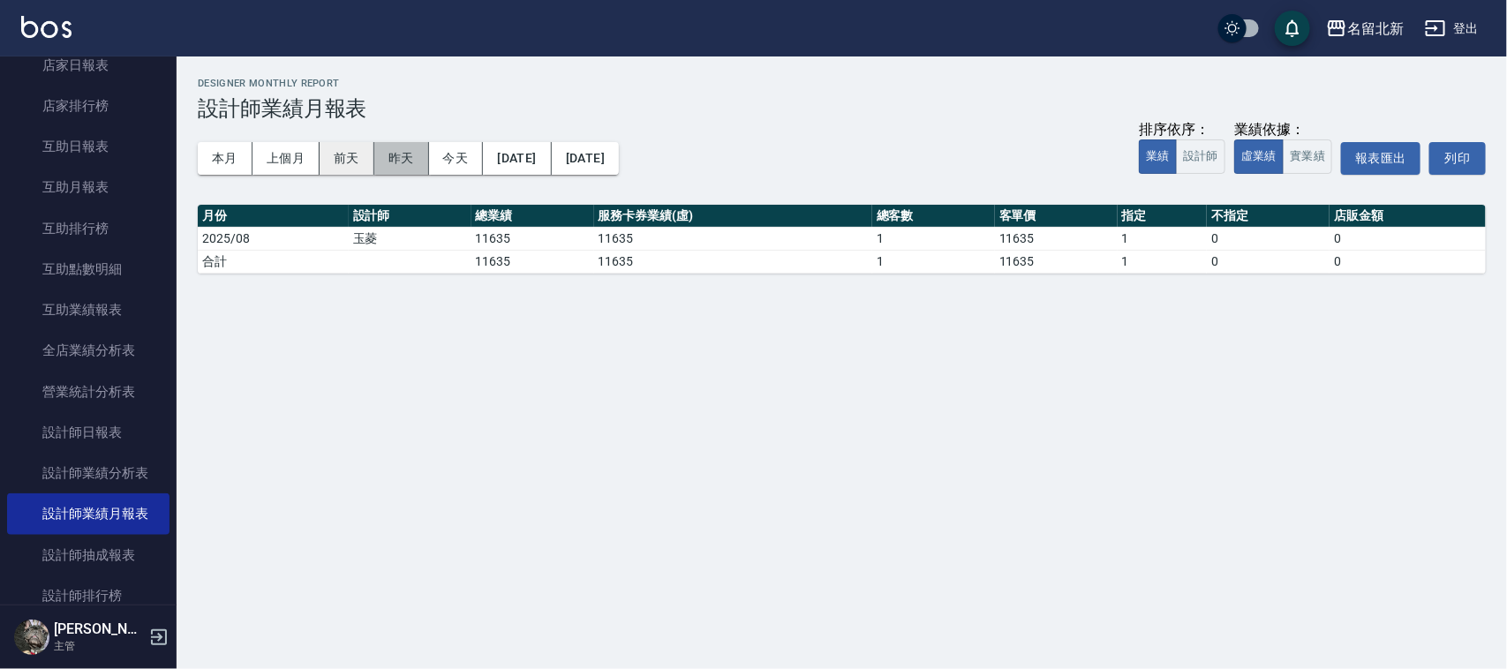
drag, startPoint x: 396, startPoint y: 163, endPoint x: 364, endPoint y: 163, distance: 31.8
click at [374, 163] on button "昨天" at bounding box center [401, 158] width 55 height 33
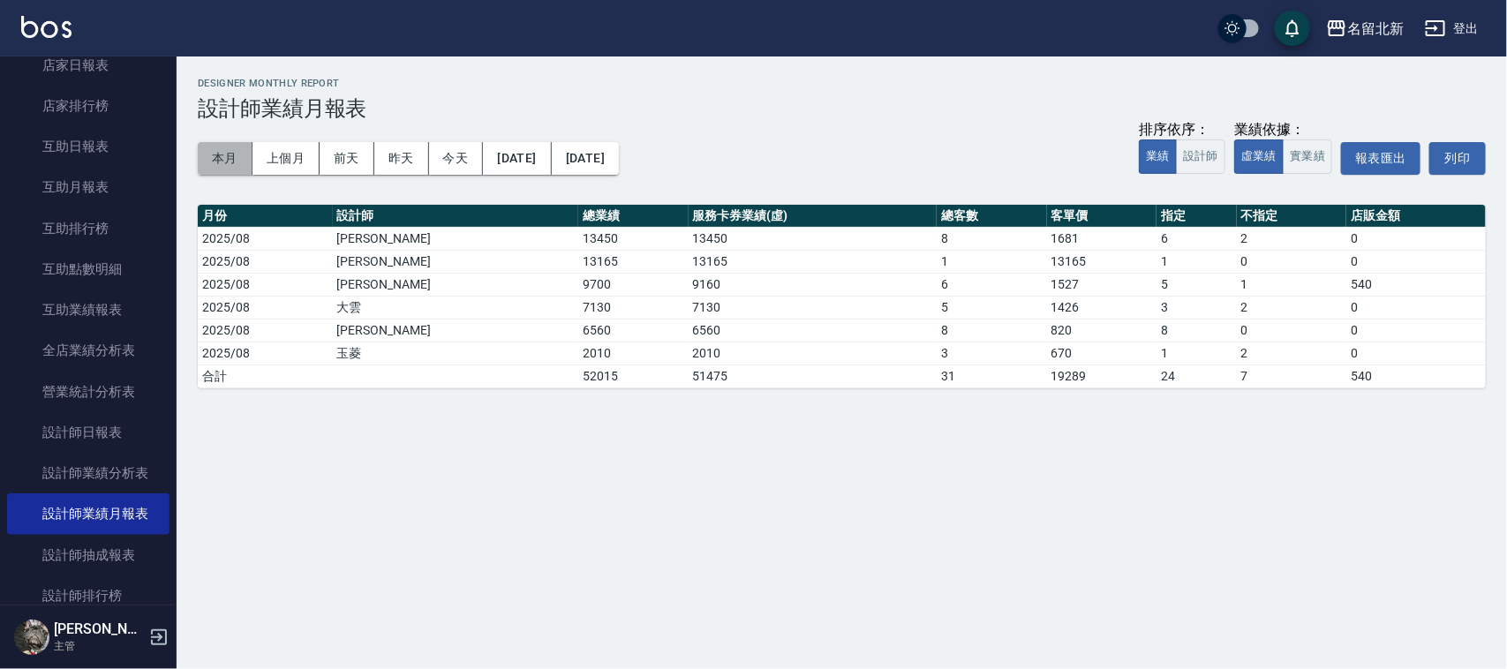
click at [208, 155] on button "本月" at bounding box center [225, 158] width 55 height 33
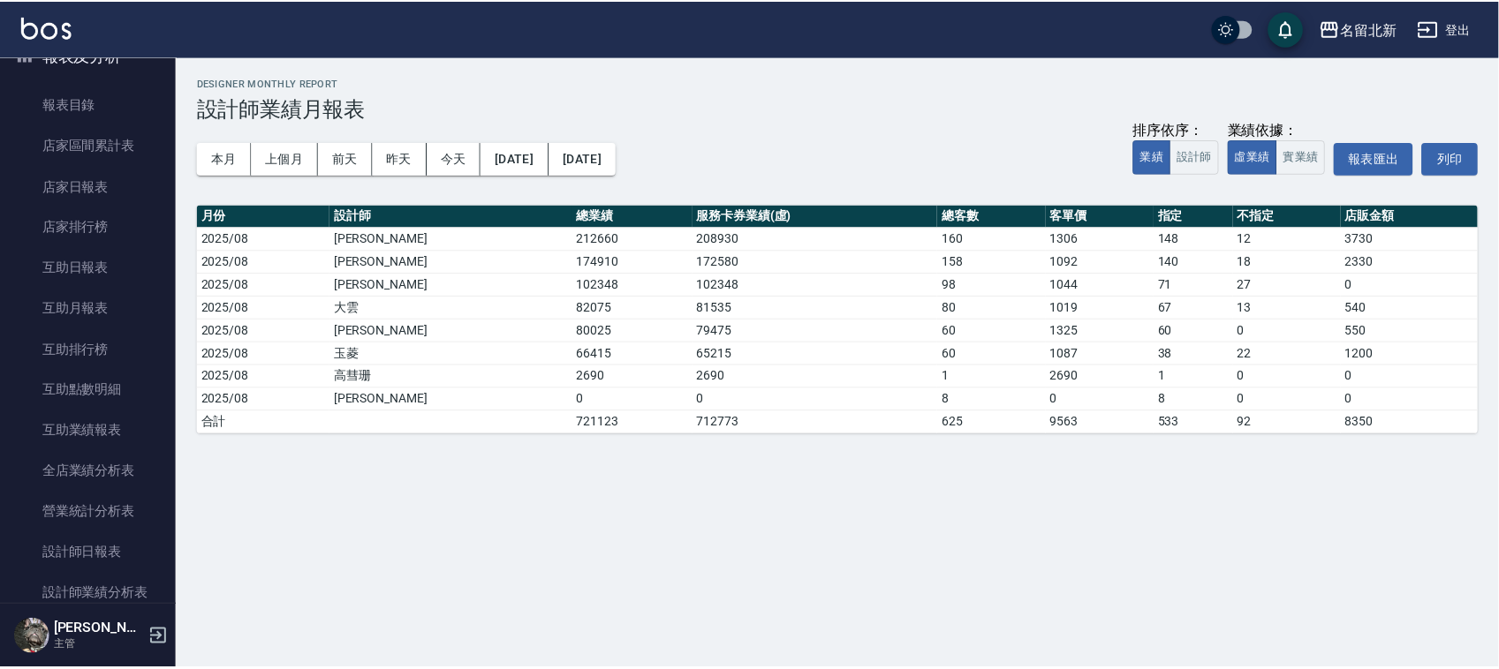
scroll to position [336, 0]
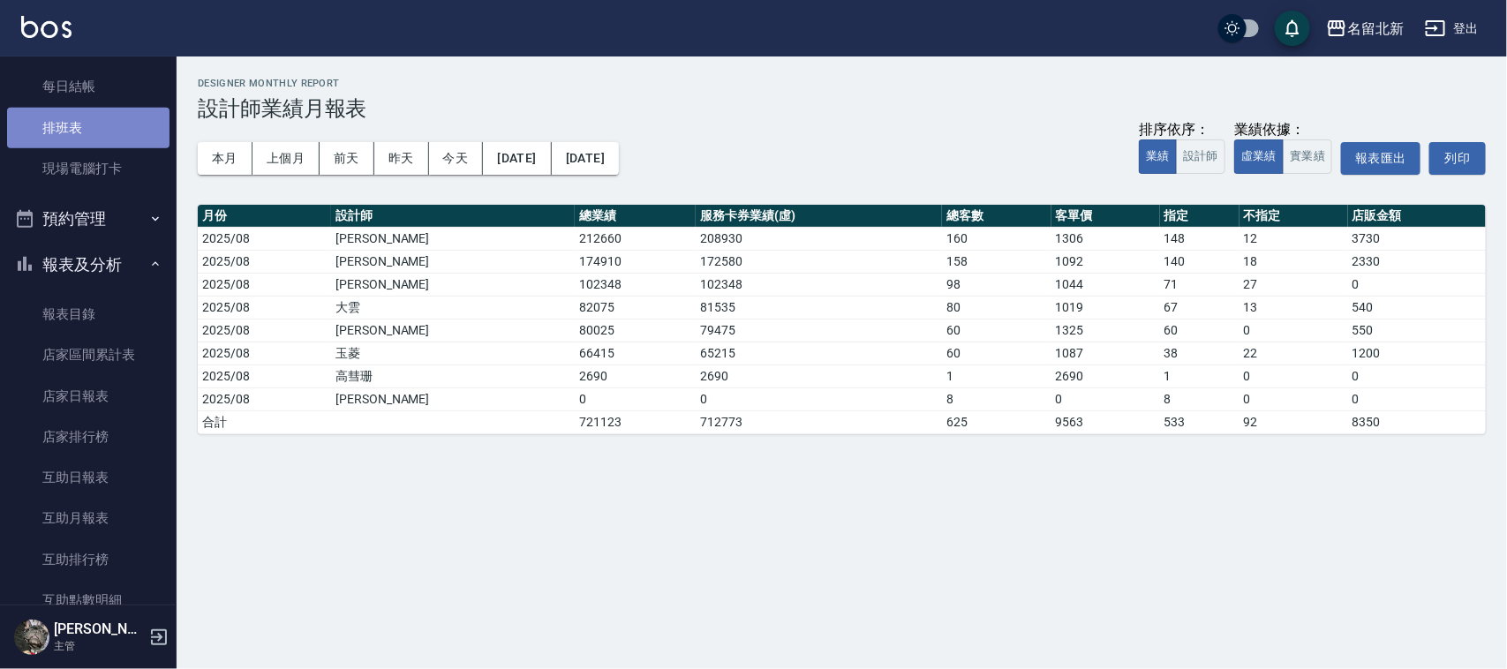
click at [125, 125] on link "排班表" at bounding box center [88, 128] width 162 height 41
